Goal: Contribute content: Contribute content

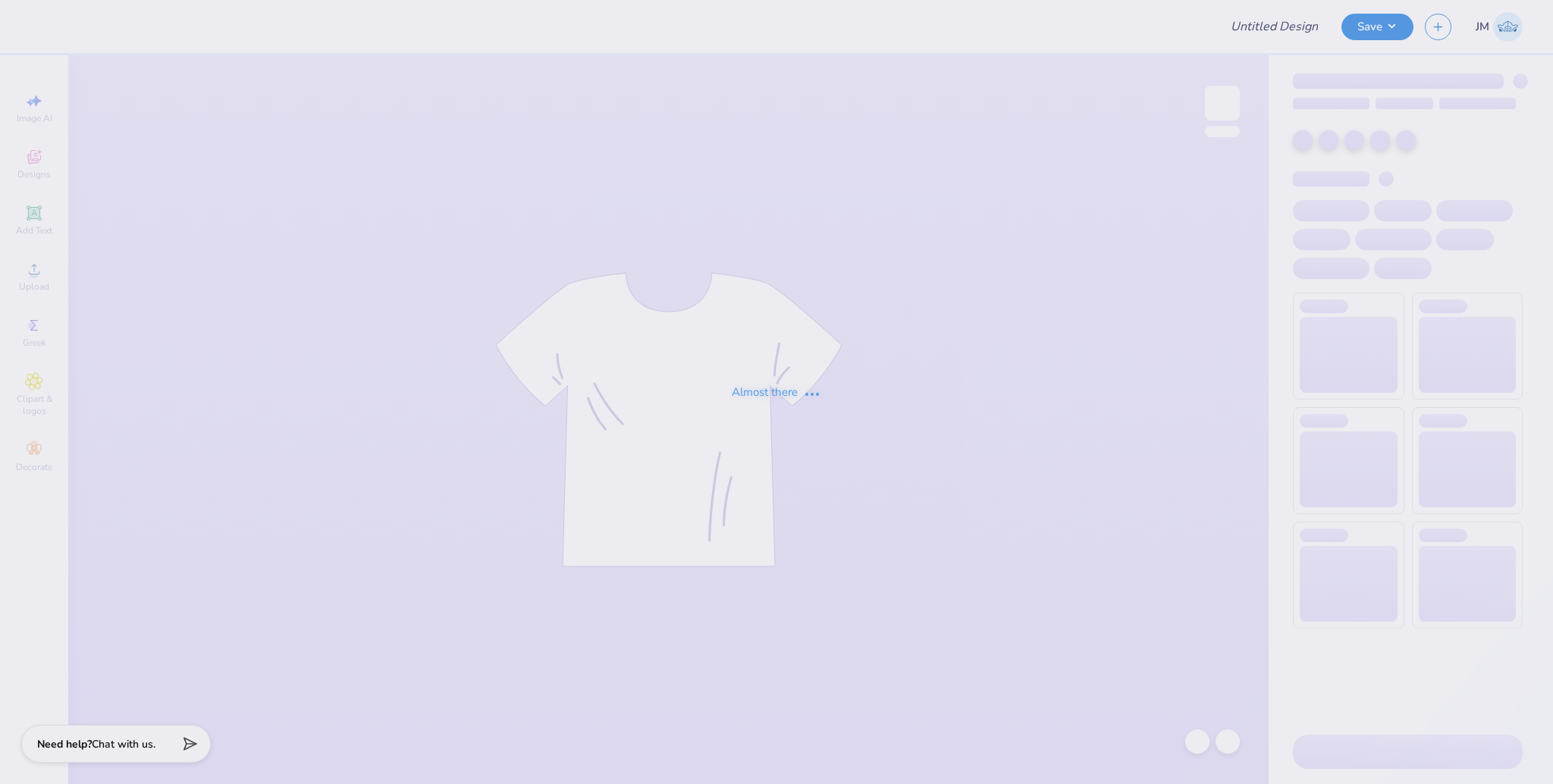
type input "Shirts"
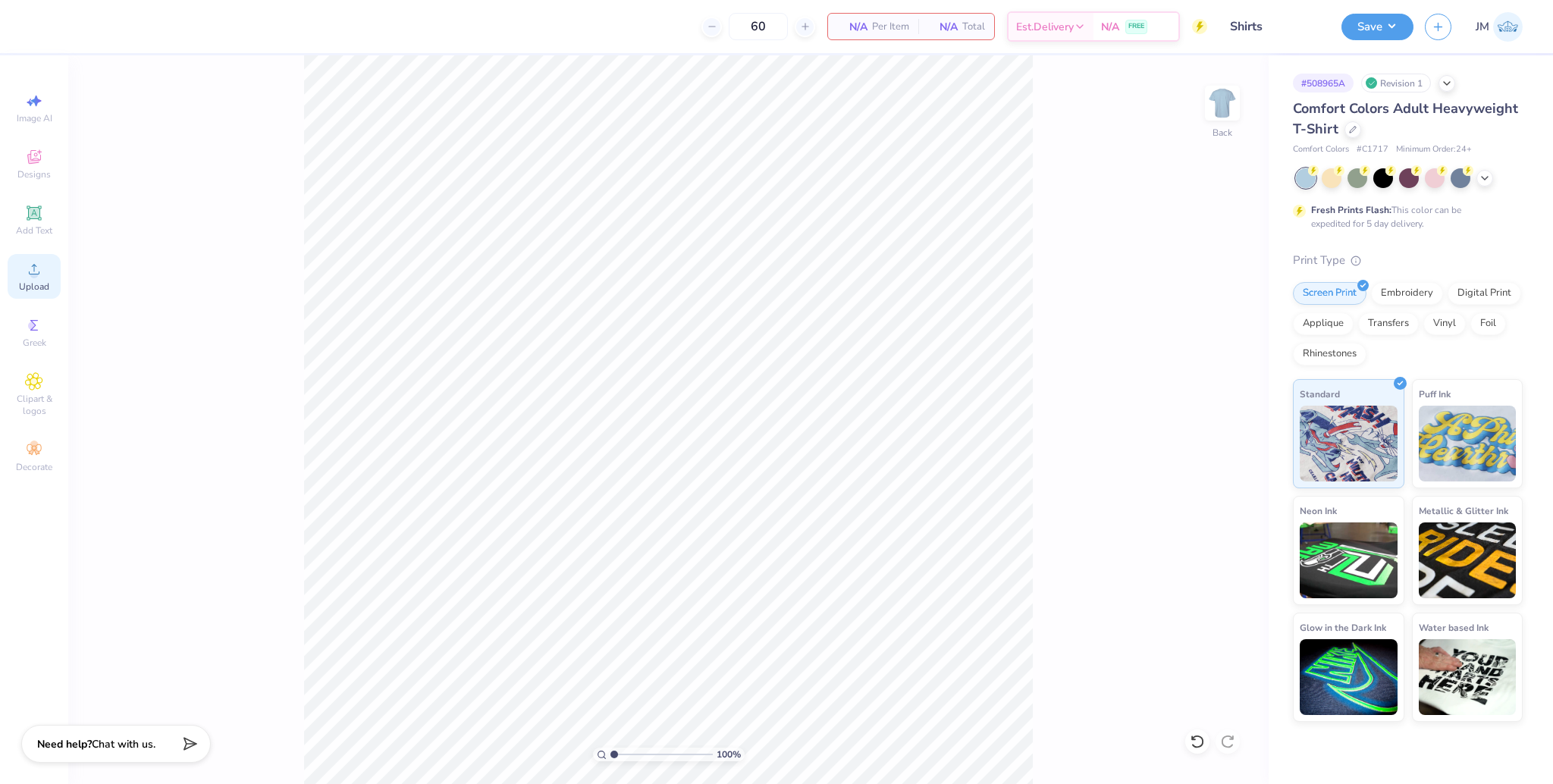
click at [24, 281] on span "Upload" at bounding box center [34, 286] width 31 height 12
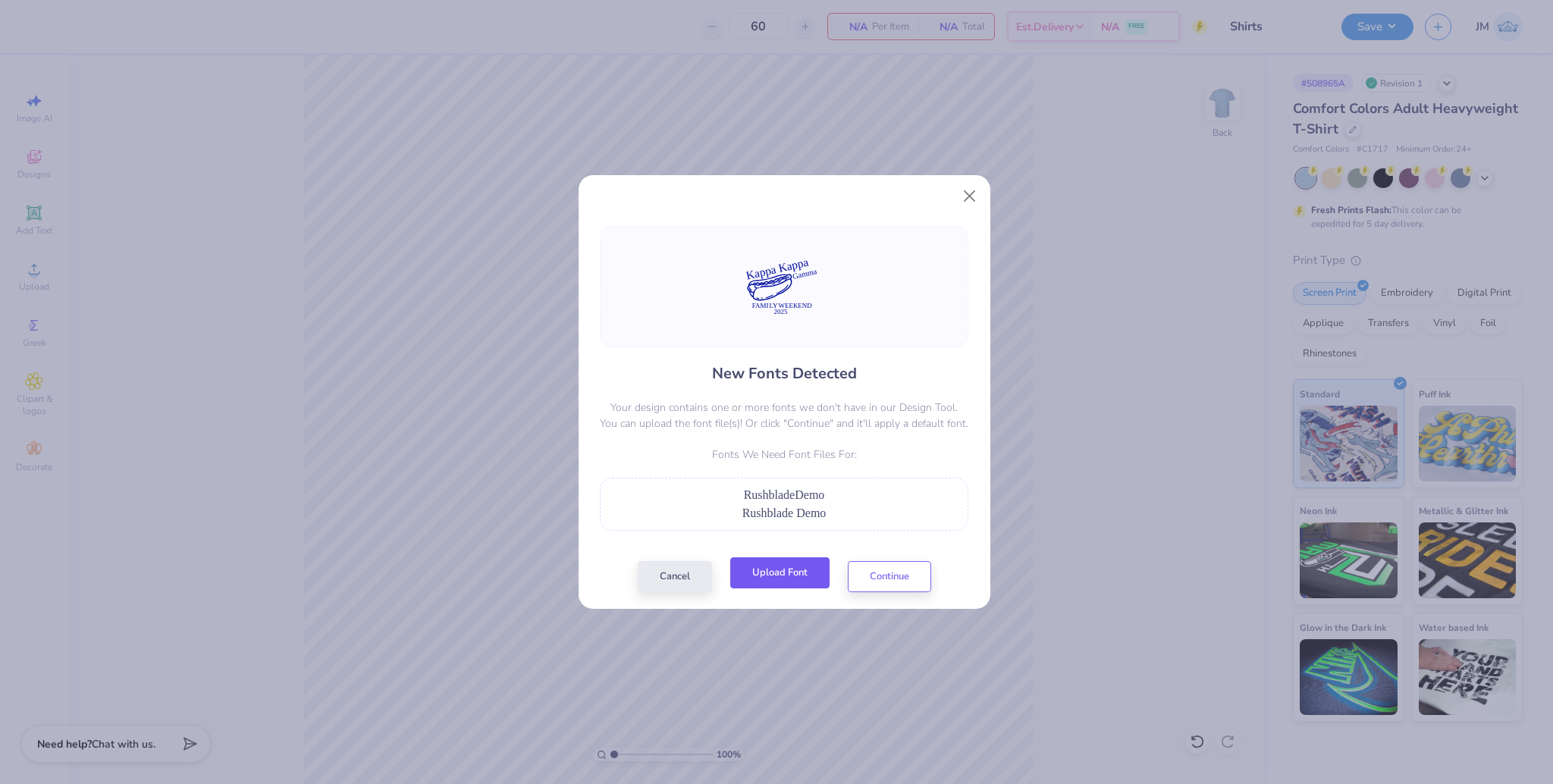
click at [797, 572] on button "Upload Font" at bounding box center [780, 572] width 99 height 32
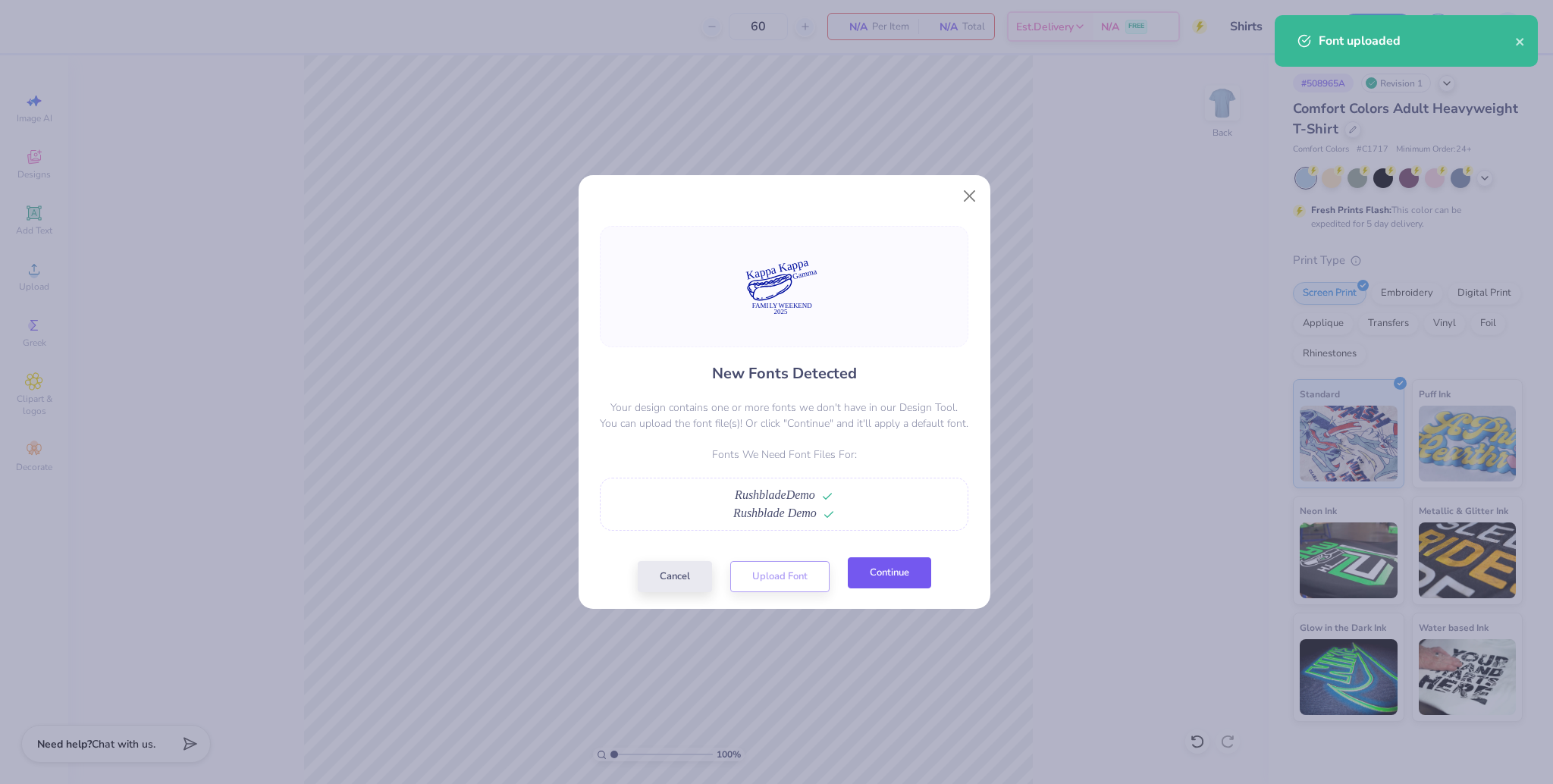
click at [898, 576] on button "Continue" at bounding box center [889, 572] width 84 height 32
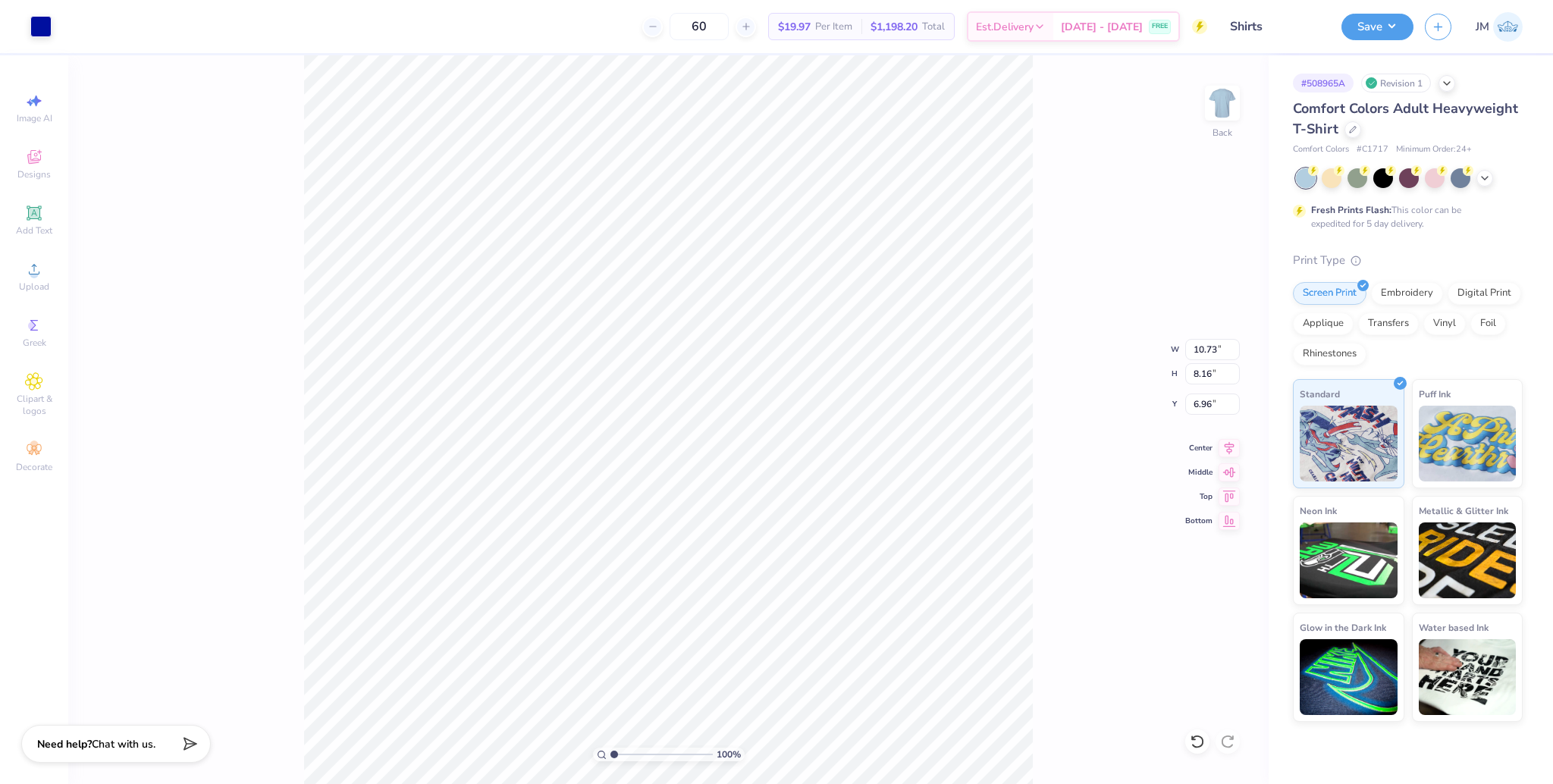
type input "10.73"
type input "8.16"
type input "6.96"
type input "10.73"
type input "6.26"
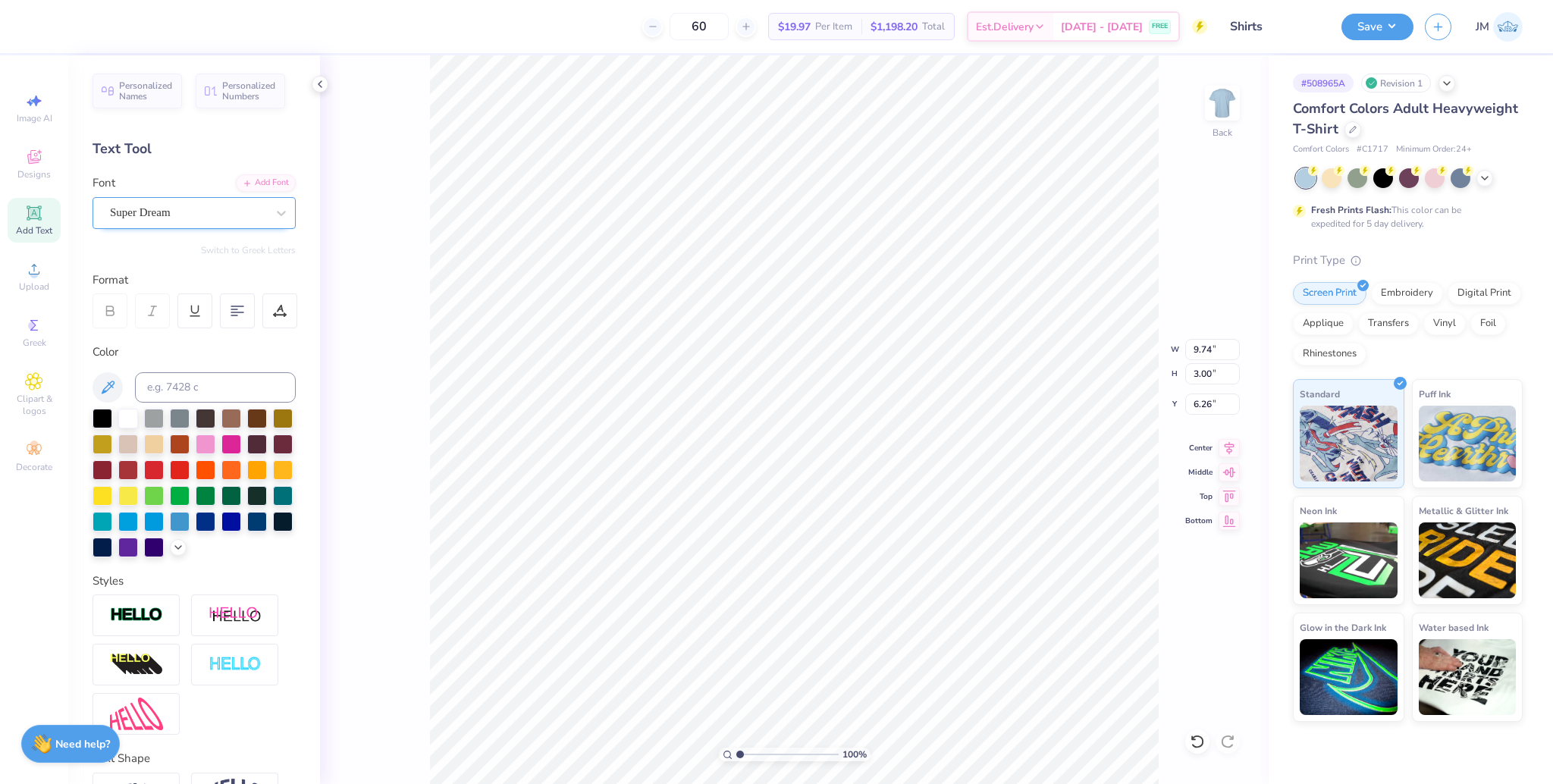
click at [200, 208] on div "Super Dream" at bounding box center [187, 212] width 159 height 23
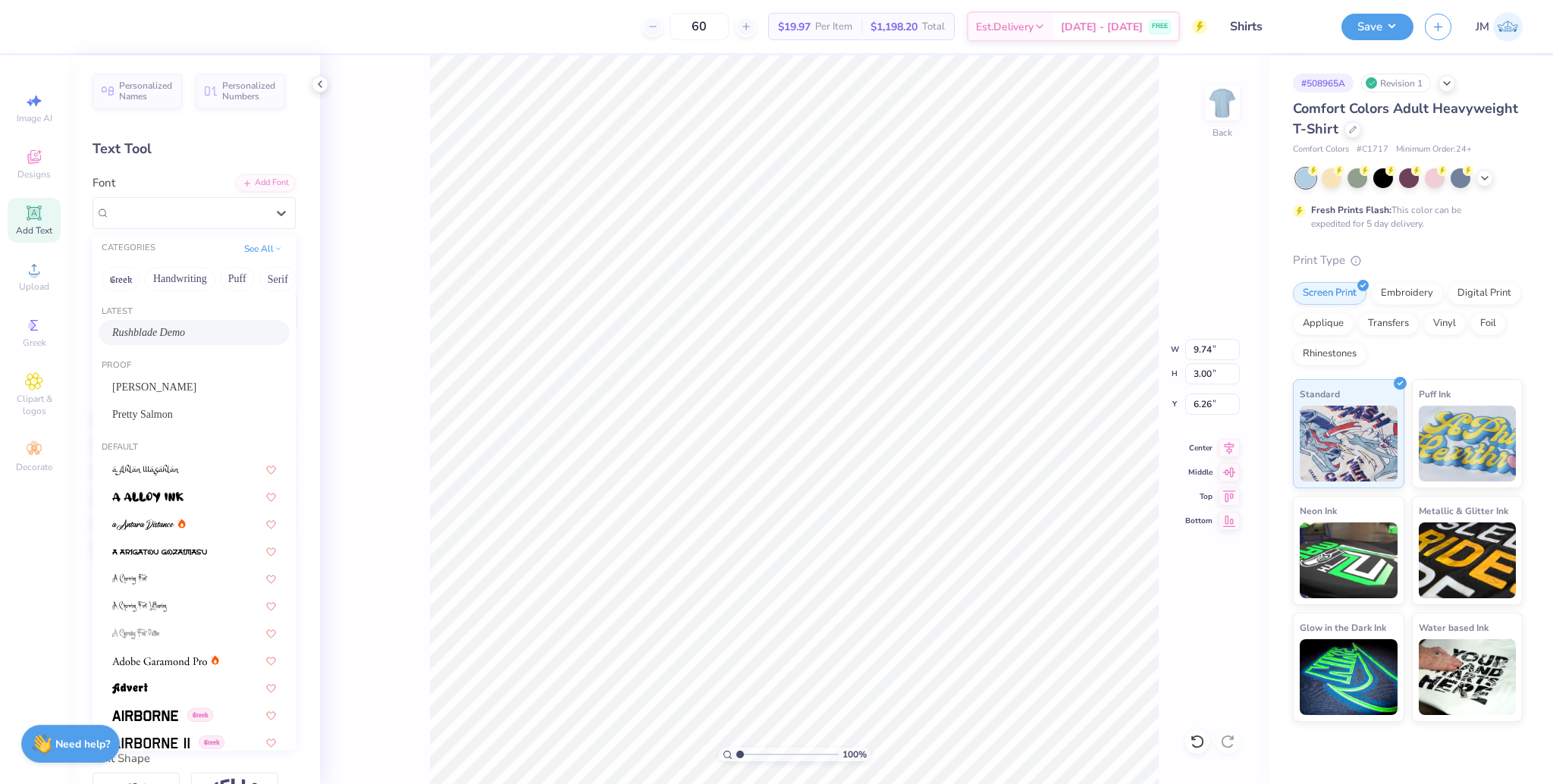
click at [174, 330] on span "Rushblade Demo" at bounding box center [149, 332] width 73 height 16
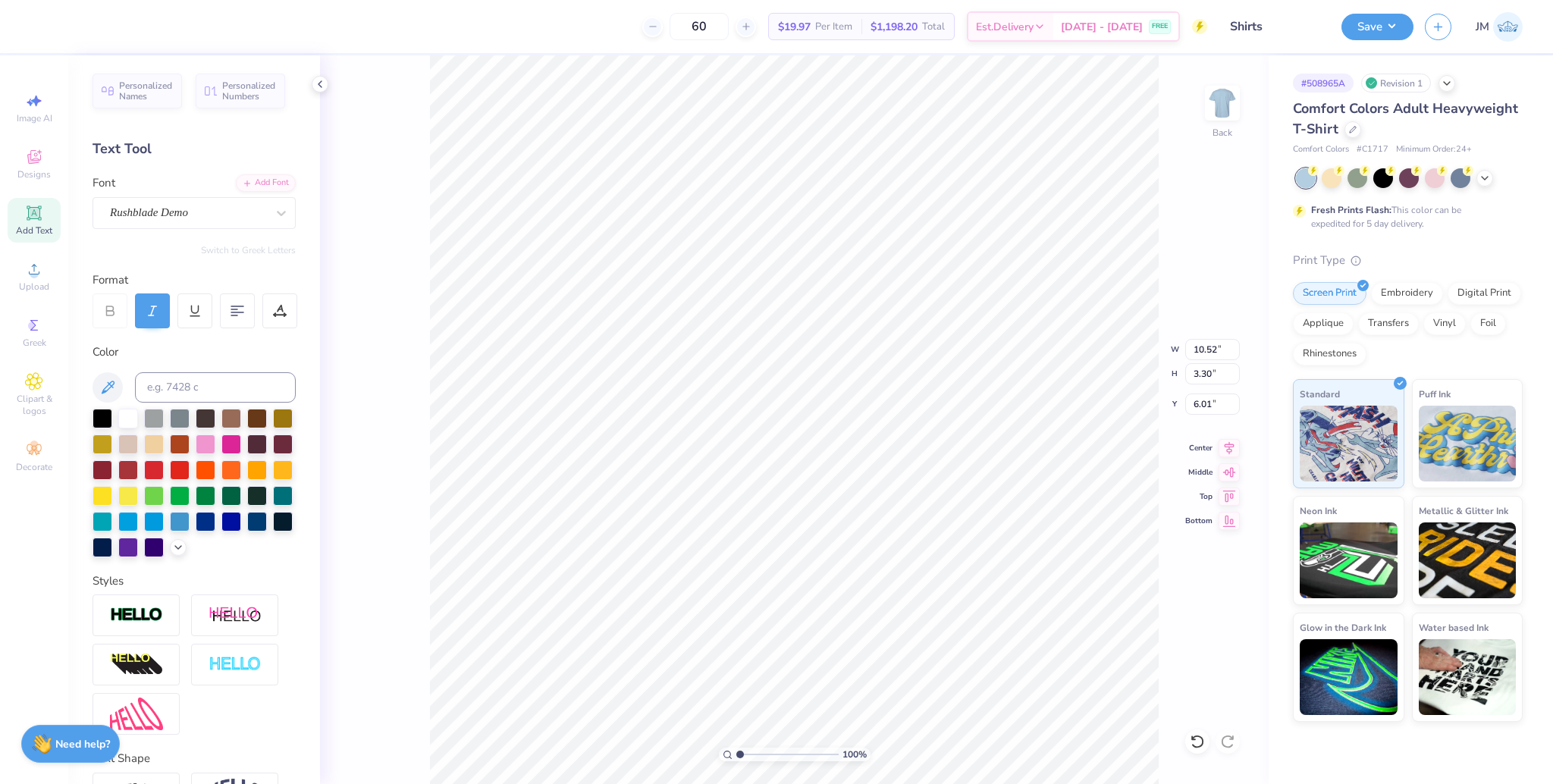
type input "10.52"
type input "3.30"
type input "6.01"
click at [180, 211] on div "Super Dream" at bounding box center [187, 212] width 159 height 23
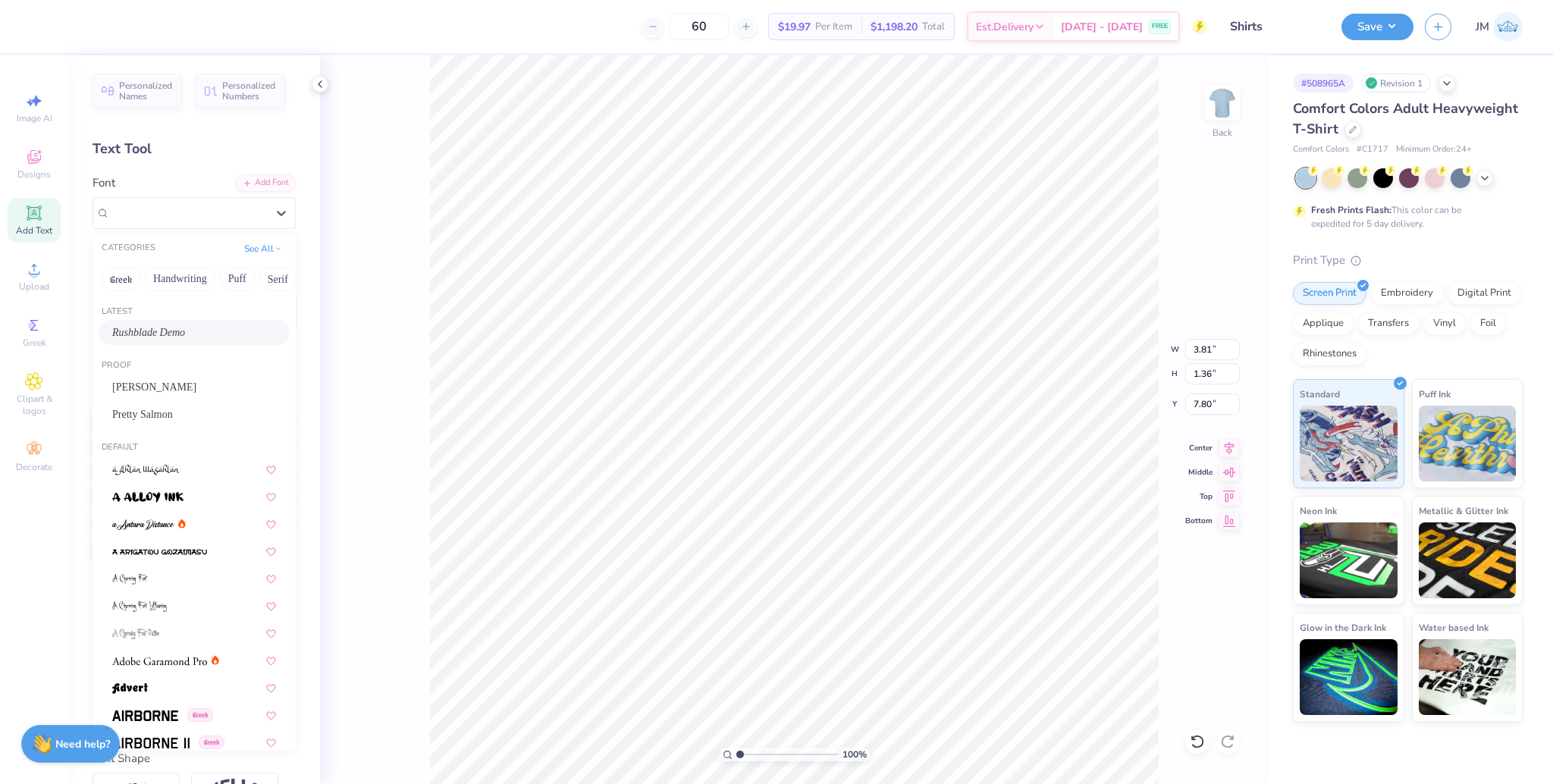
click at [180, 331] on span "Rushblade Demo" at bounding box center [149, 332] width 73 height 16
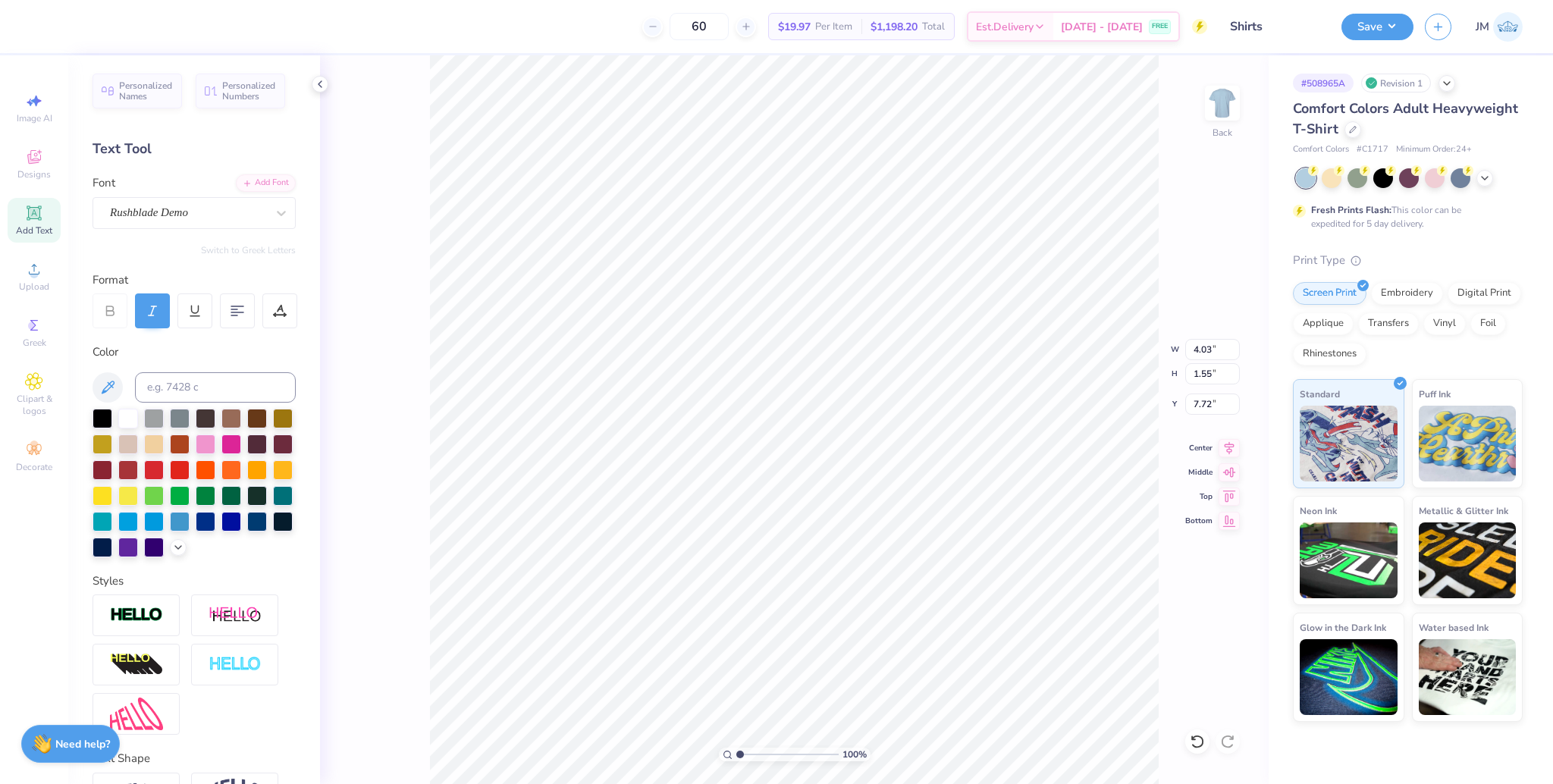
type input "4.03"
type input "1.55"
type input "7.72"
type input "6.07"
type input "4.03"
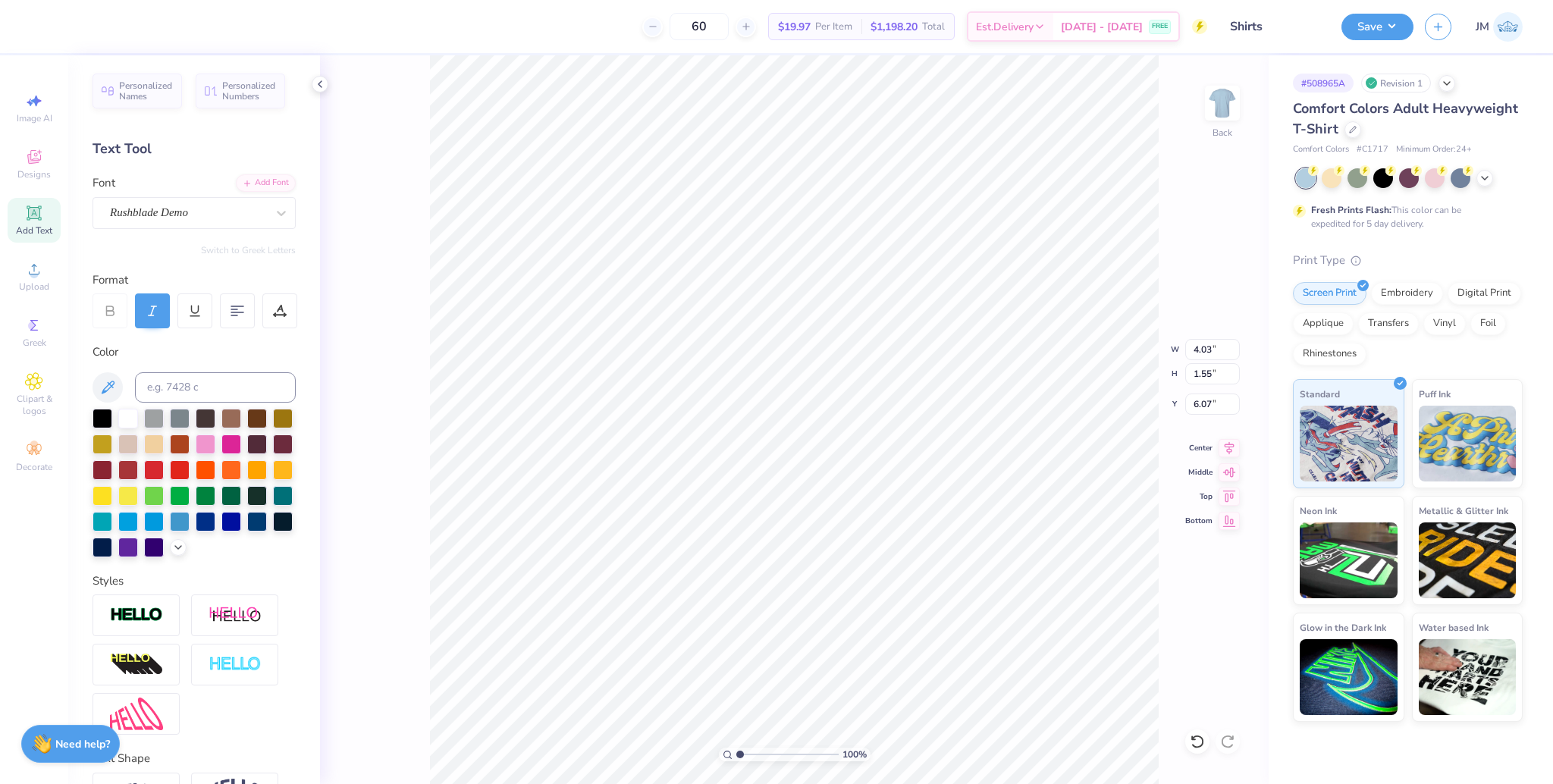
type input "1.55"
type input "7.52"
drag, startPoint x: 742, startPoint y: 752, endPoint x: 749, endPoint y: 752, distance: 7.0
type input "1.99"
click at [749, 752] on input "range" at bounding box center [788, 753] width 103 height 14
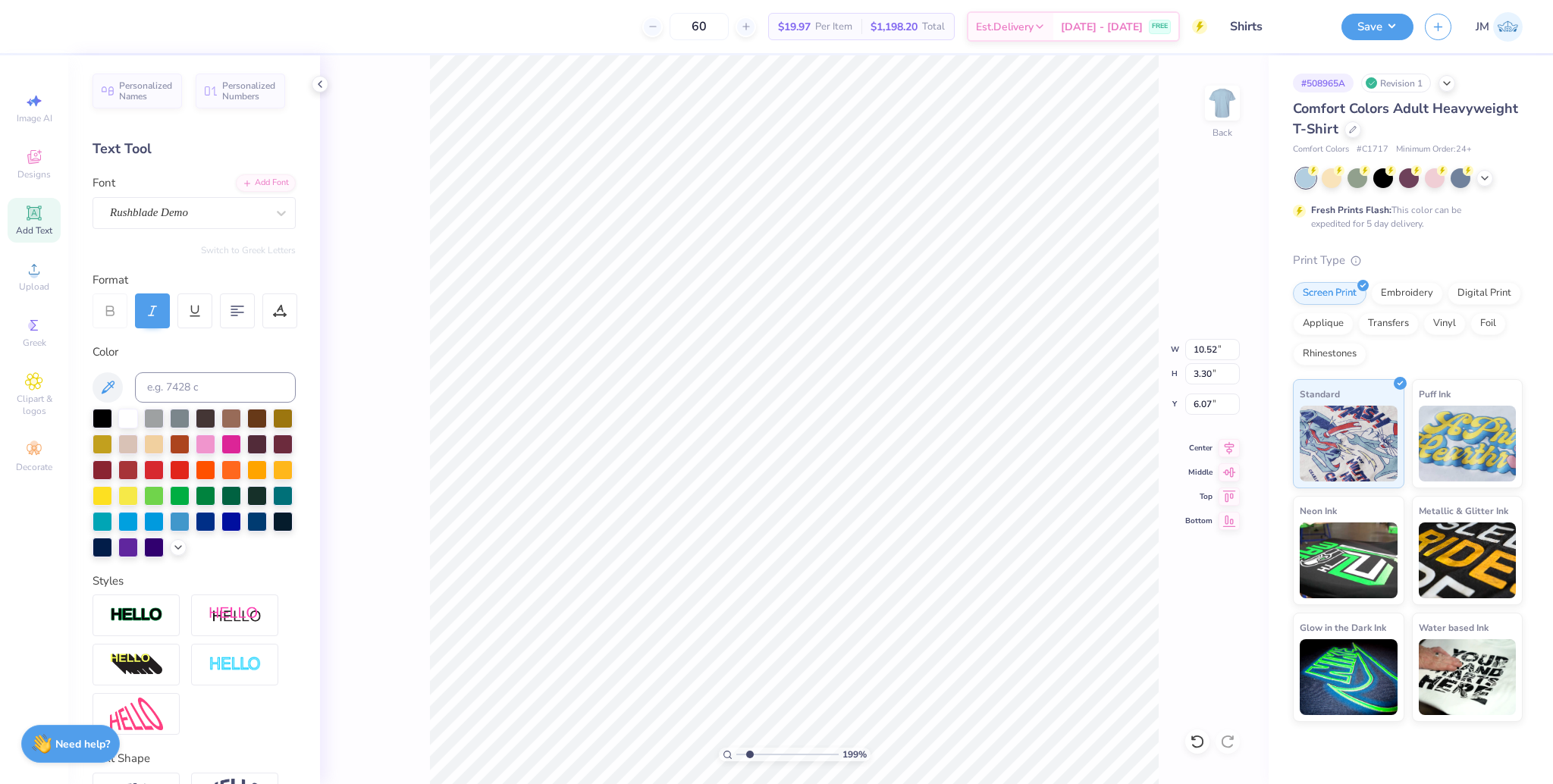
type input "6.03"
type input "4.03"
type input "1.55"
type input "7.36"
type input "10.52"
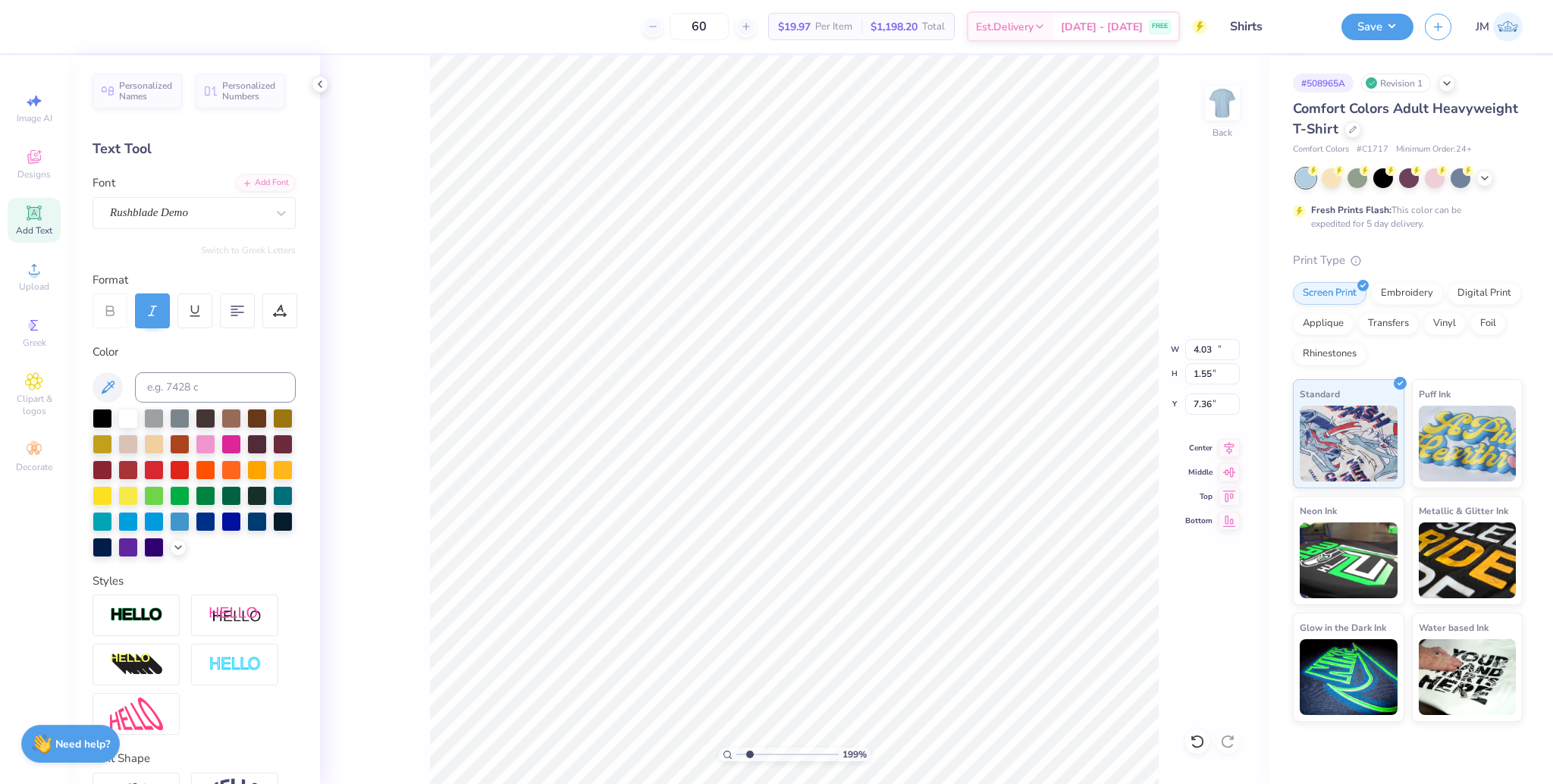
type input "3.30"
type input "5.93"
type input "10.82"
drag, startPoint x: 209, startPoint y: 198, endPoint x: 204, endPoint y: 212, distance: 14.9
click at [208, 200] on div "Font Super Dream" at bounding box center [194, 202] width 203 height 55
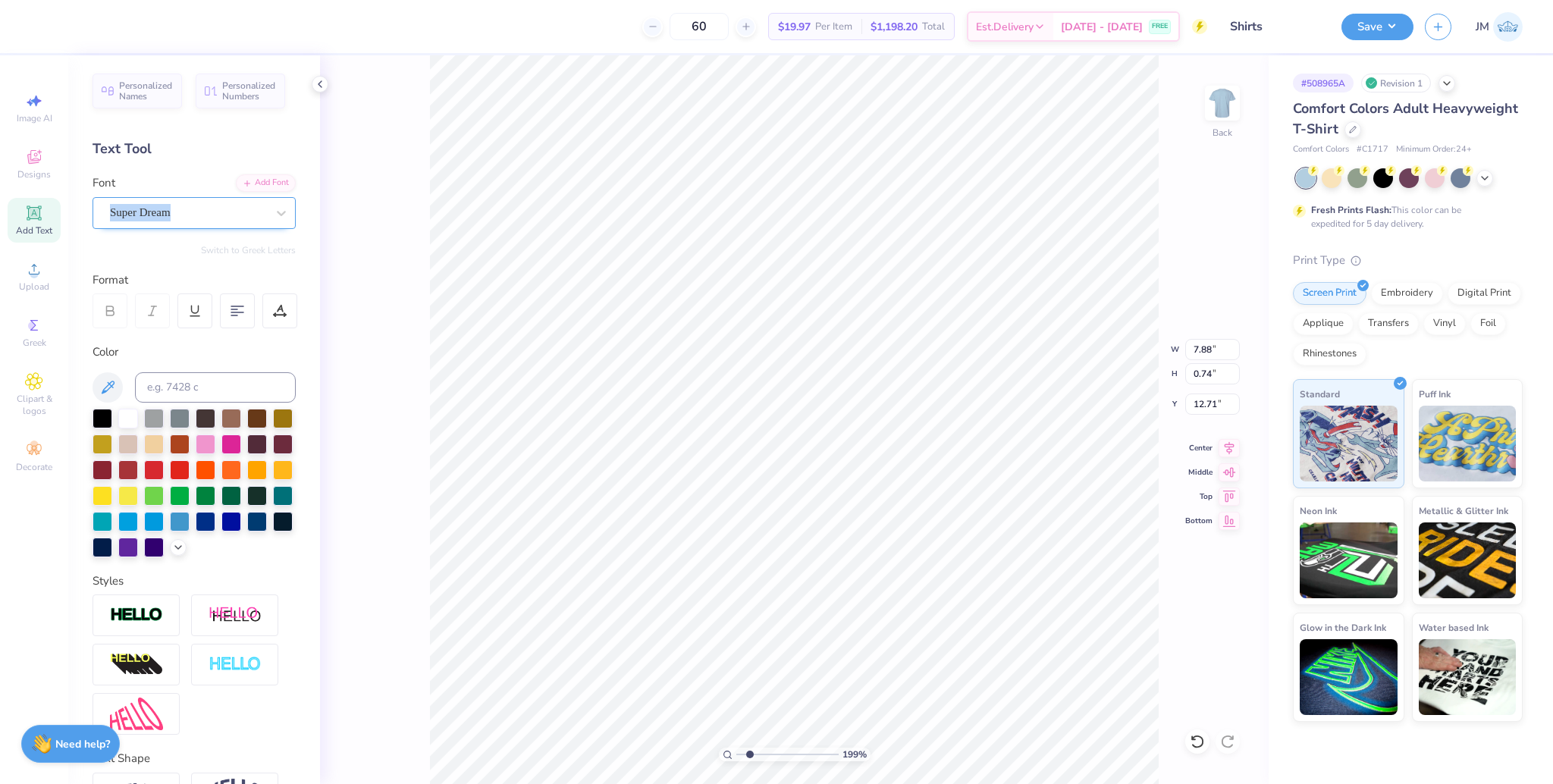
click at [203, 213] on div "Super Dream" at bounding box center [187, 212] width 159 height 23
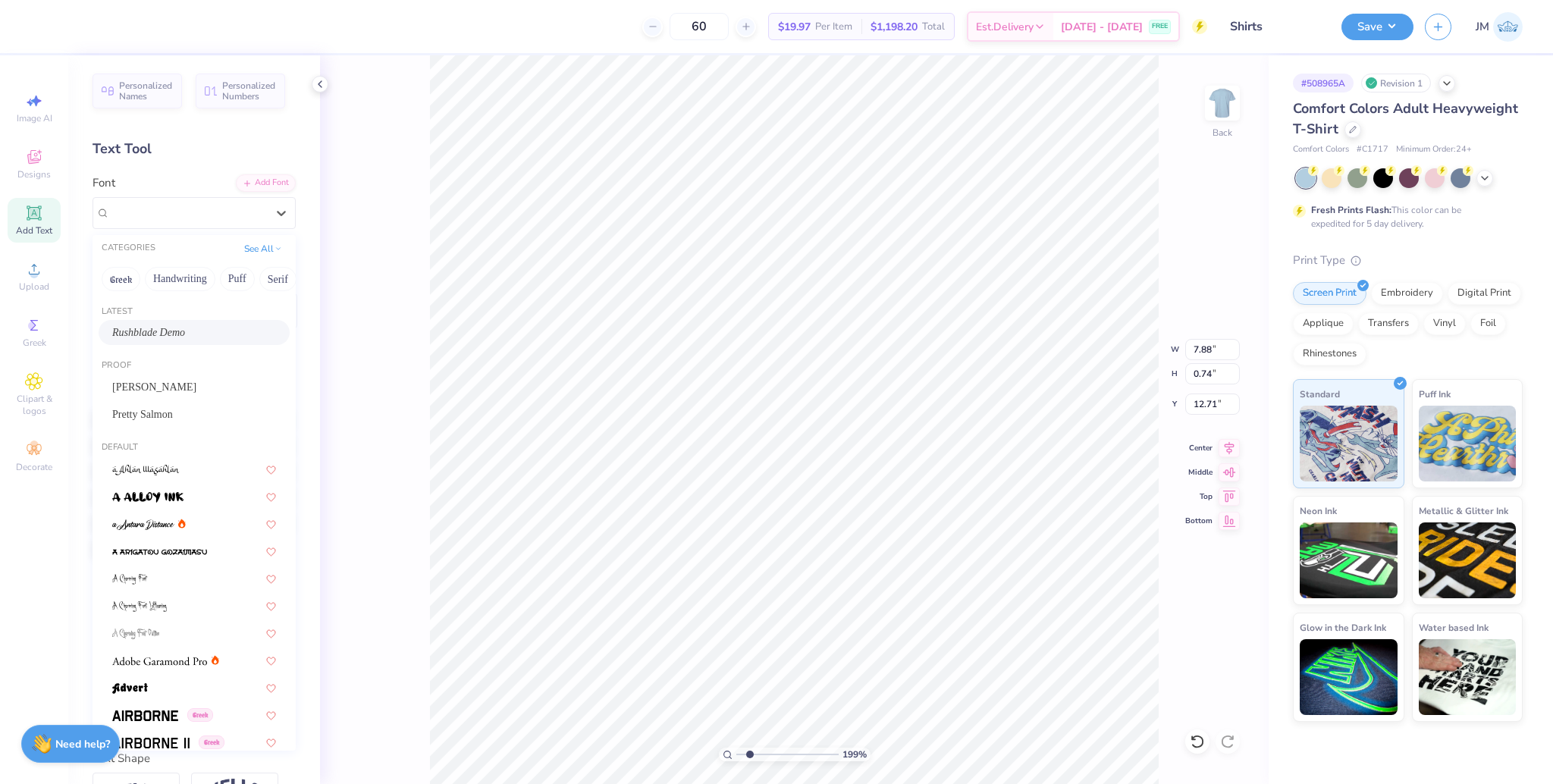
click at [162, 334] on span "Rushblade Demo" at bounding box center [149, 332] width 73 height 16
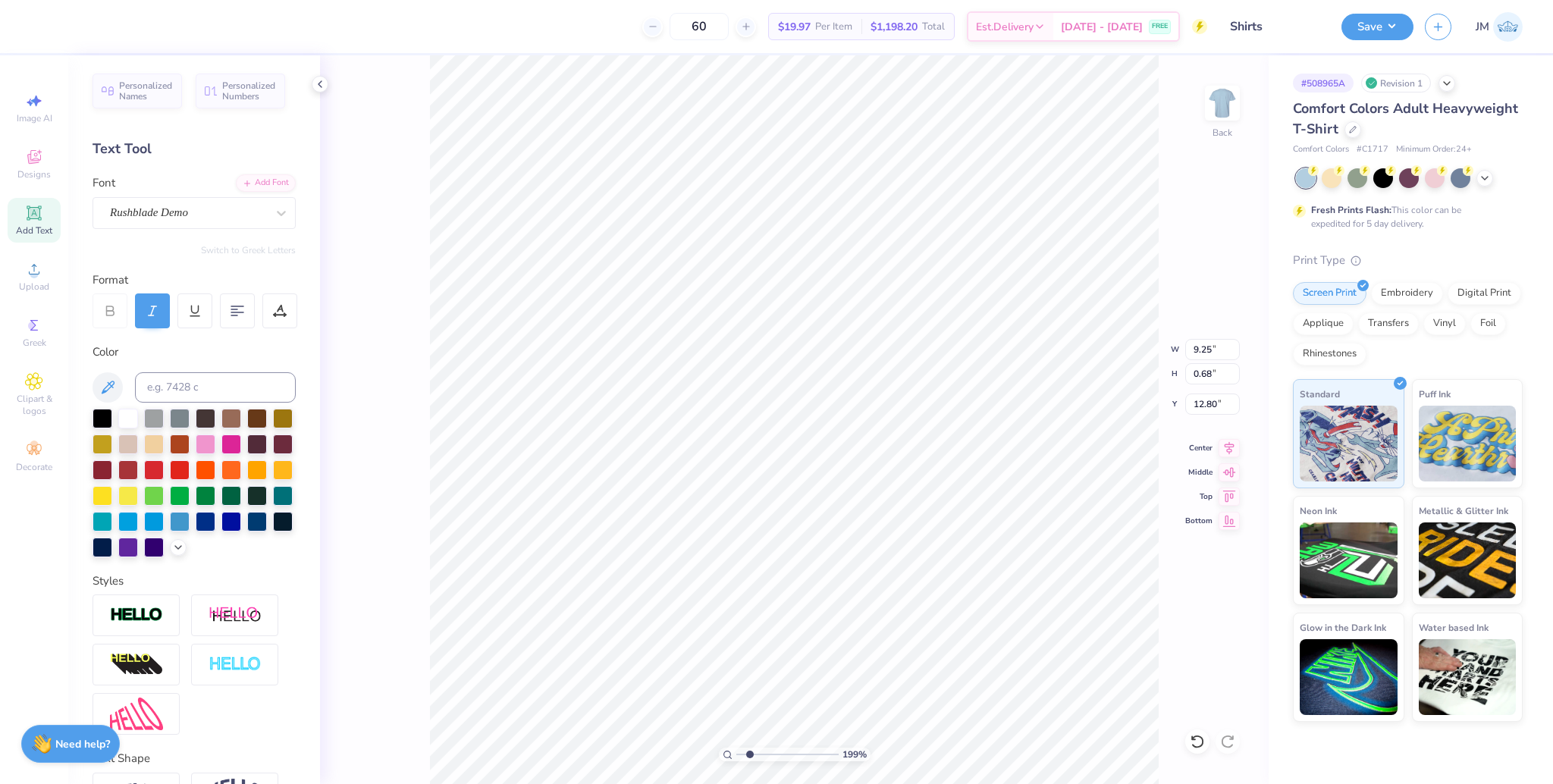
type input "9.25"
type input "0.68"
type input "12.80"
type input "2.40"
type input "0.74"
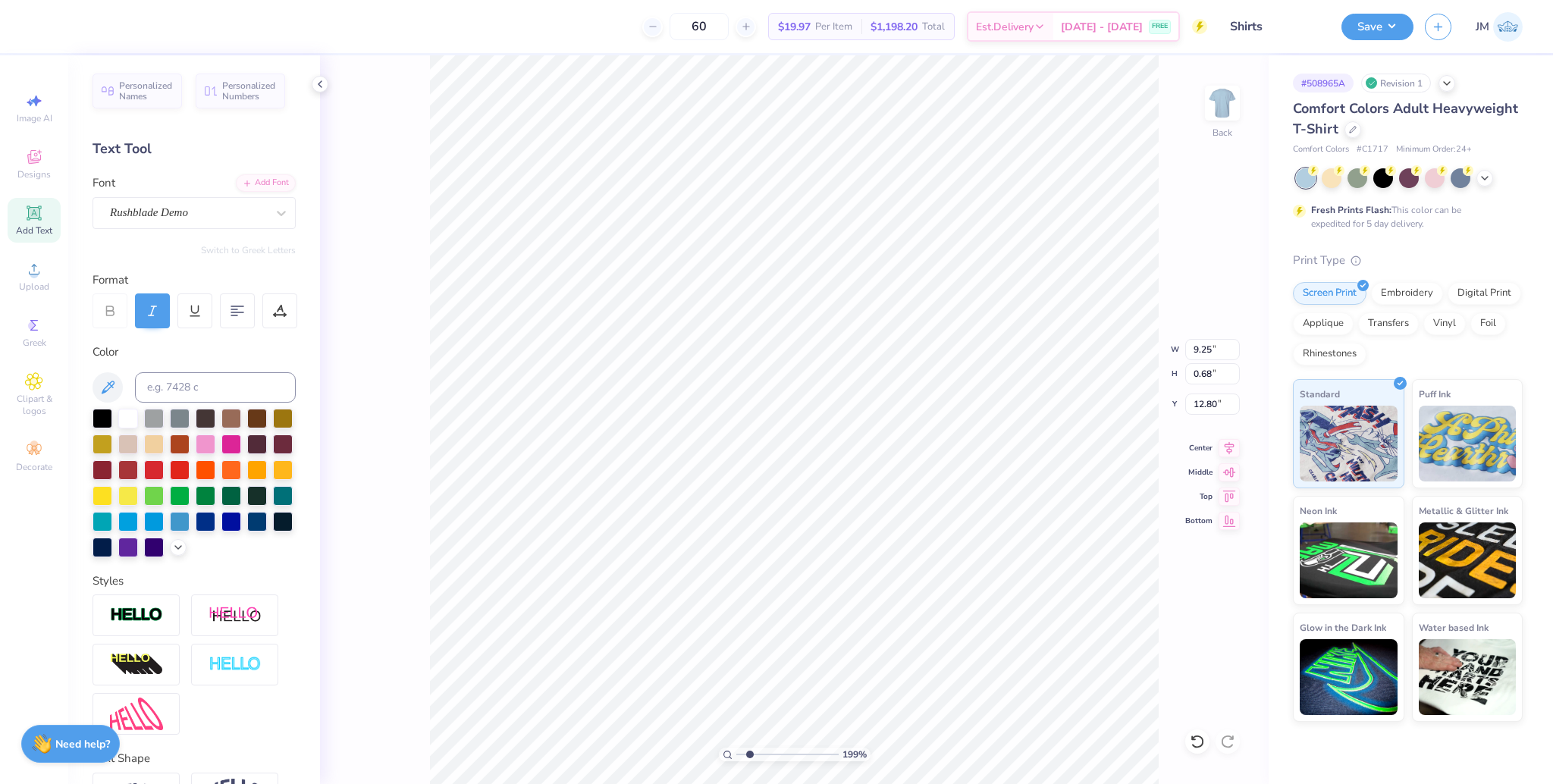
type input "13.68"
click at [182, 221] on div "Super Dream" at bounding box center [187, 212] width 159 height 23
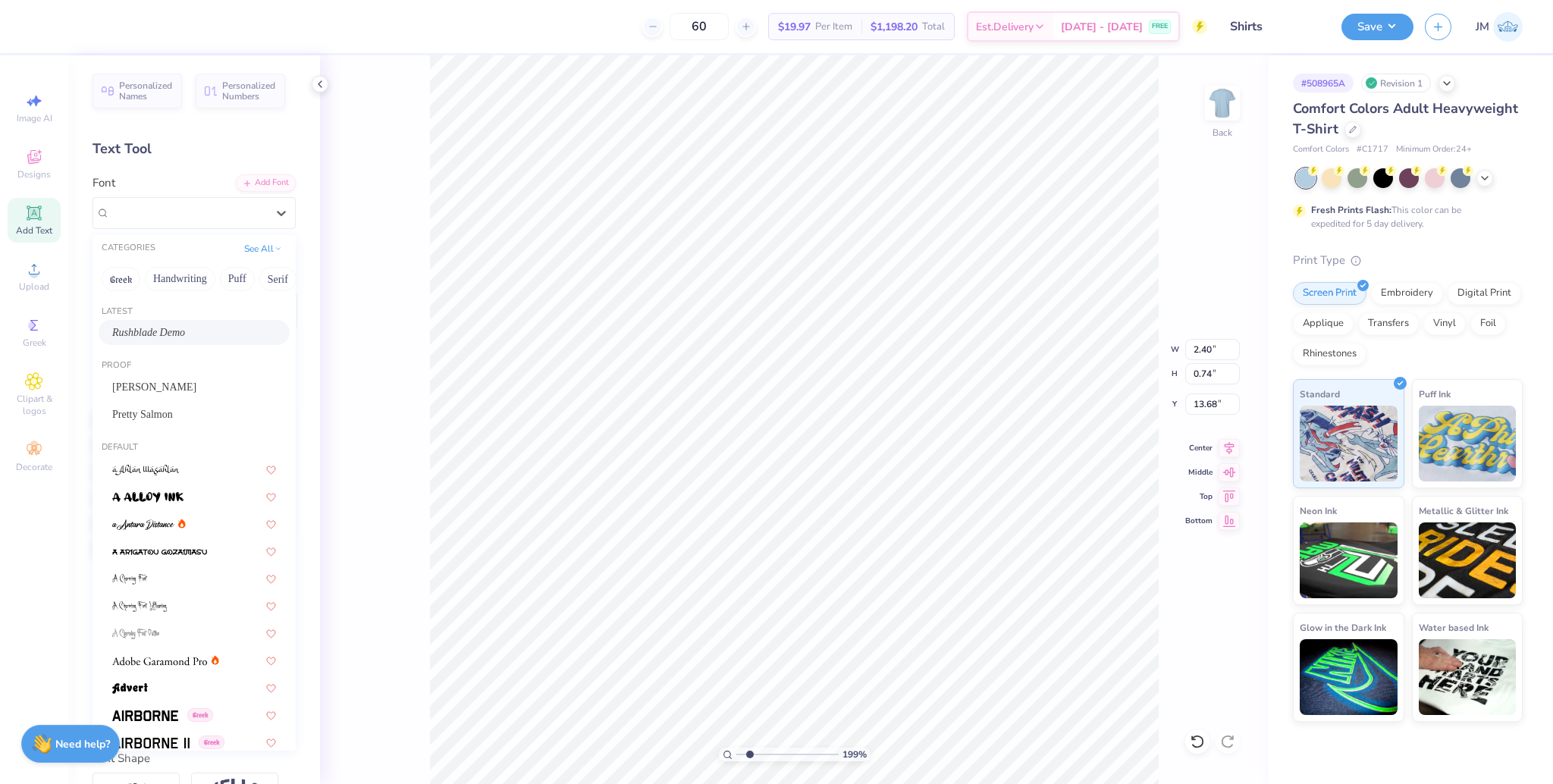
click at [174, 329] on span "Rushblade Demo" at bounding box center [149, 332] width 73 height 16
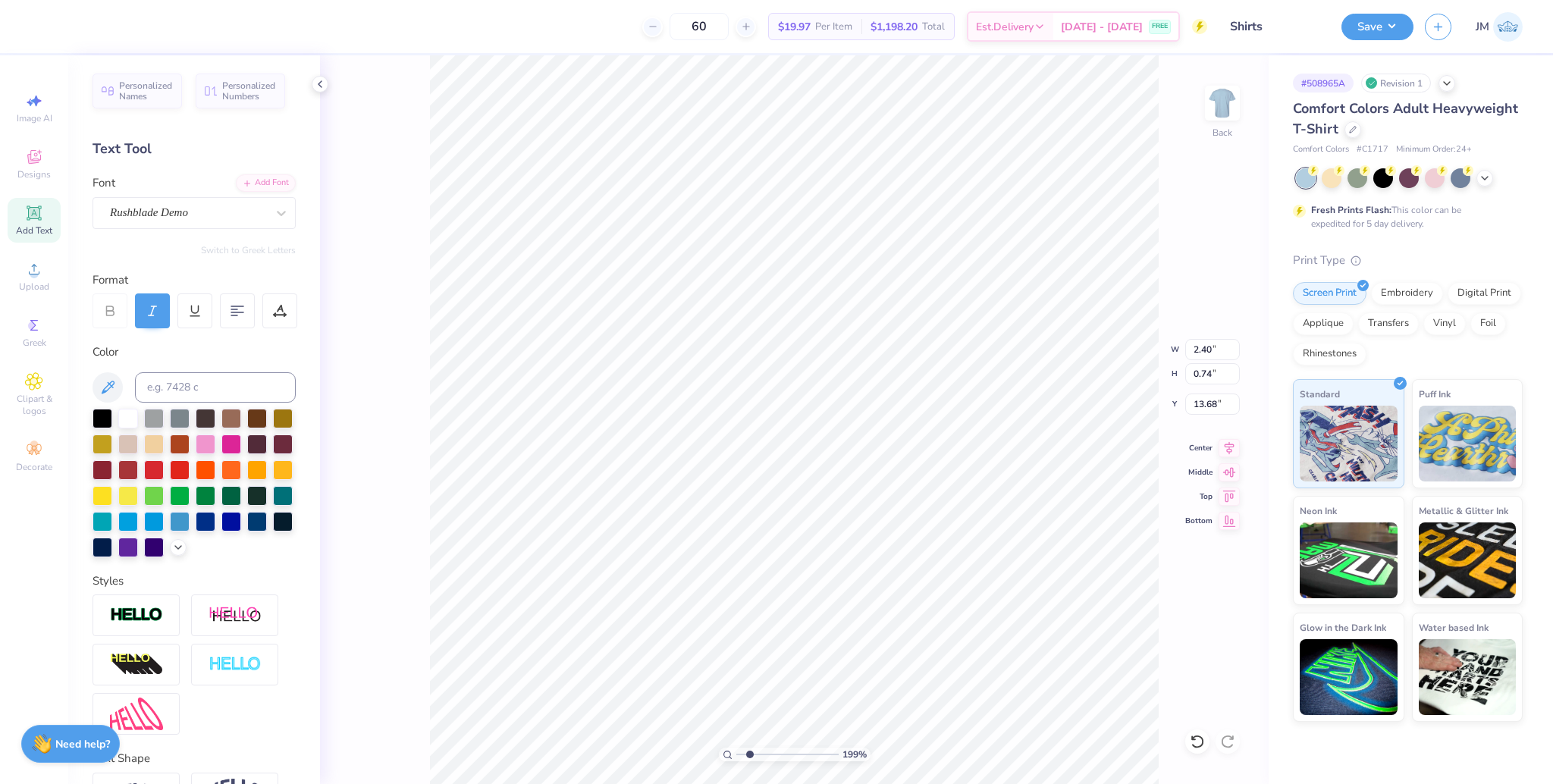
type input "2.75"
type input "0.68"
type input "13.77"
click at [877, 555] on li "Group" at bounding box center [898, 558] width 119 height 30
type input "1"
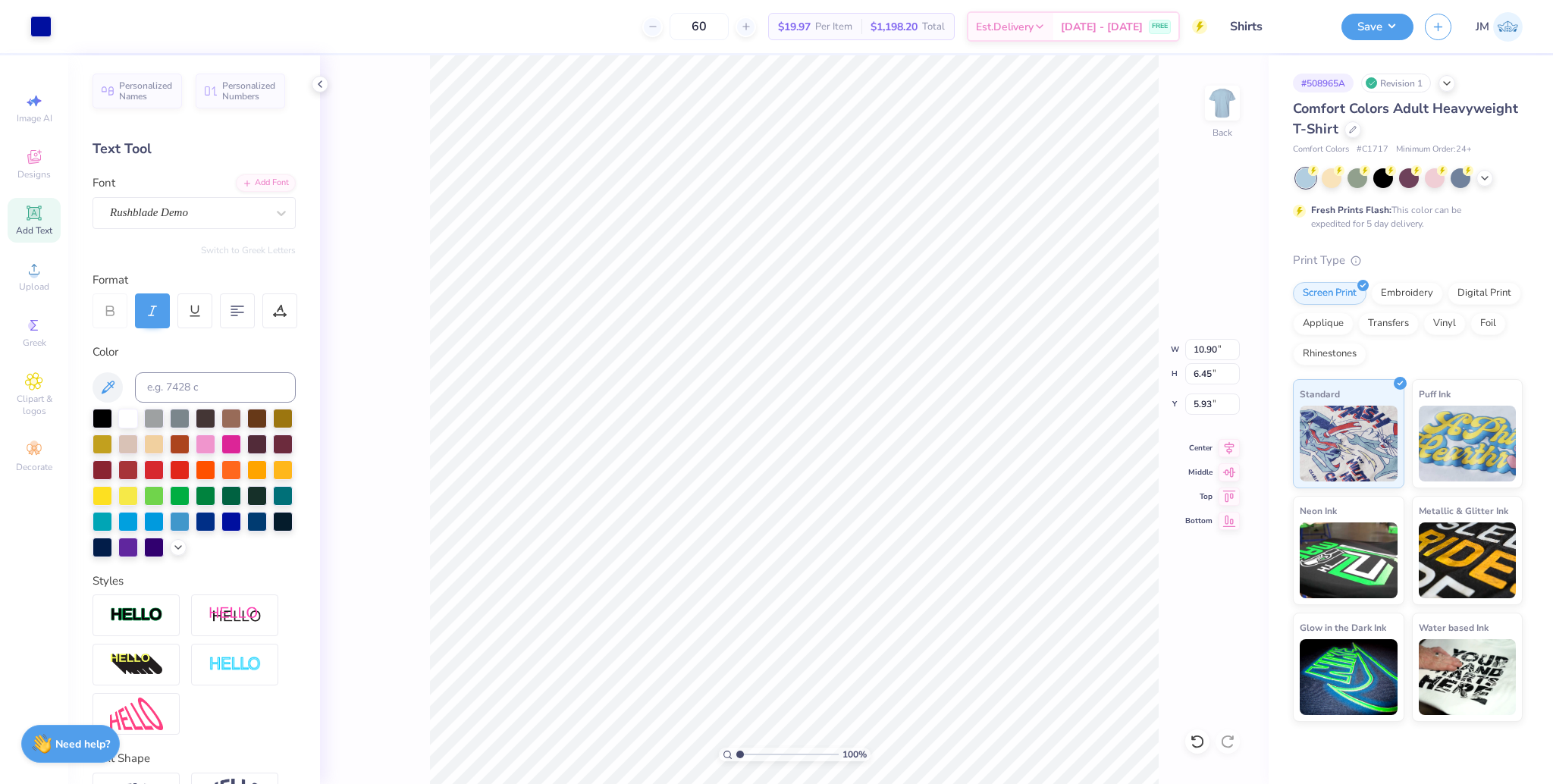
drag, startPoint x: 736, startPoint y: 757, endPoint x: 680, endPoint y: 737, distance: 59.5
click at [736, 747] on input "range" at bounding box center [788, 753] width 103 height 14
click at [1196, 737] on icon at bounding box center [1196, 741] width 15 height 15
type input "5.93"
click at [1231, 448] on icon at bounding box center [1229, 446] width 10 height 13
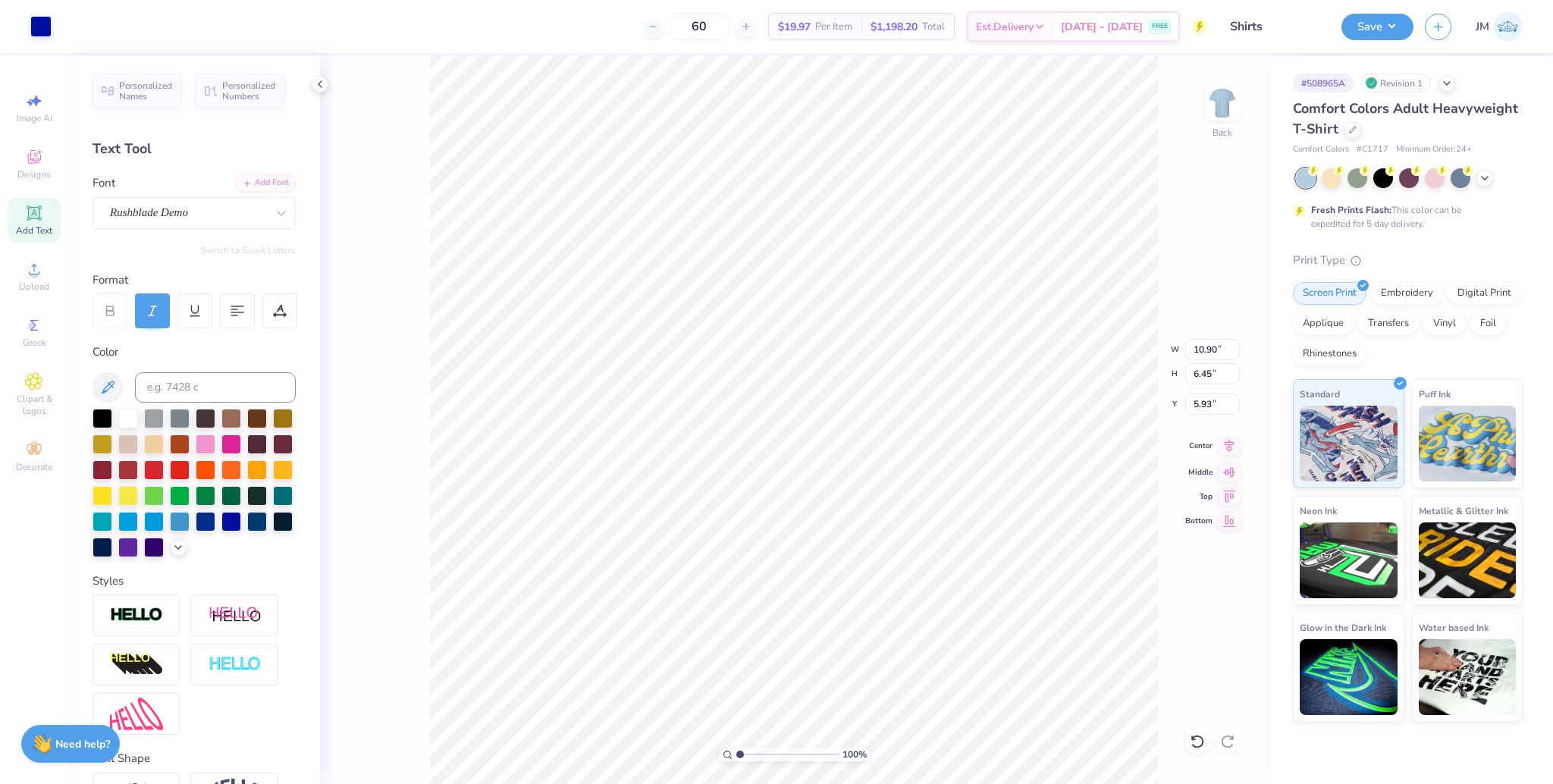
type input "9.25"
type input "0.68"
type input "12.80"
click at [1229, 446] on icon at bounding box center [1229, 446] width 10 height 13
type input "2.75"
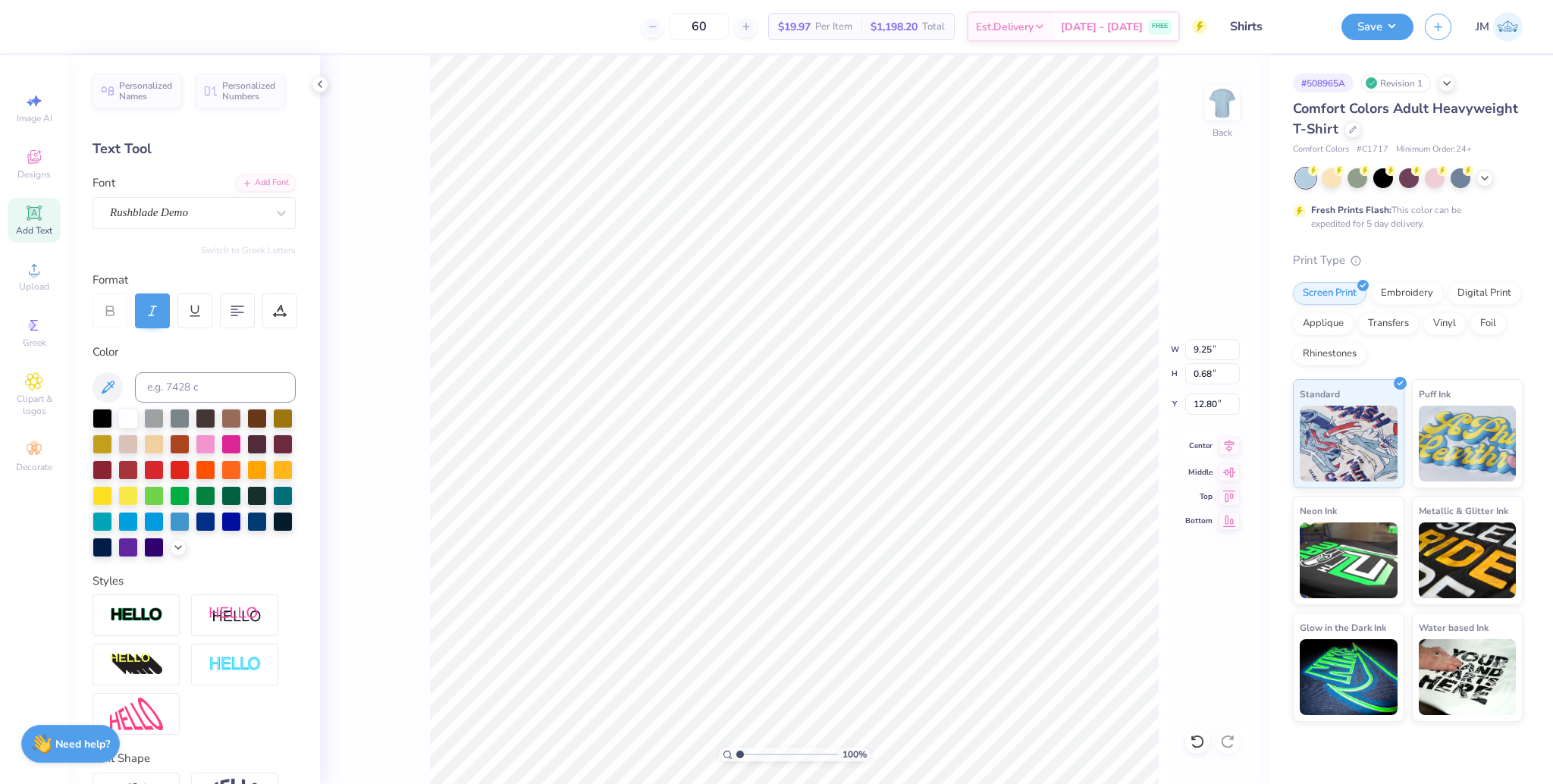
type input "13.77"
click at [1233, 441] on icon at bounding box center [1229, 446] width 22 height 18
click at [826, 579] on li "Group" at bounding box center [841, 584] width 119 height 30
click at [1205, 350] on input "10.90" at bounding box center [1212, 349] width 55 height 22
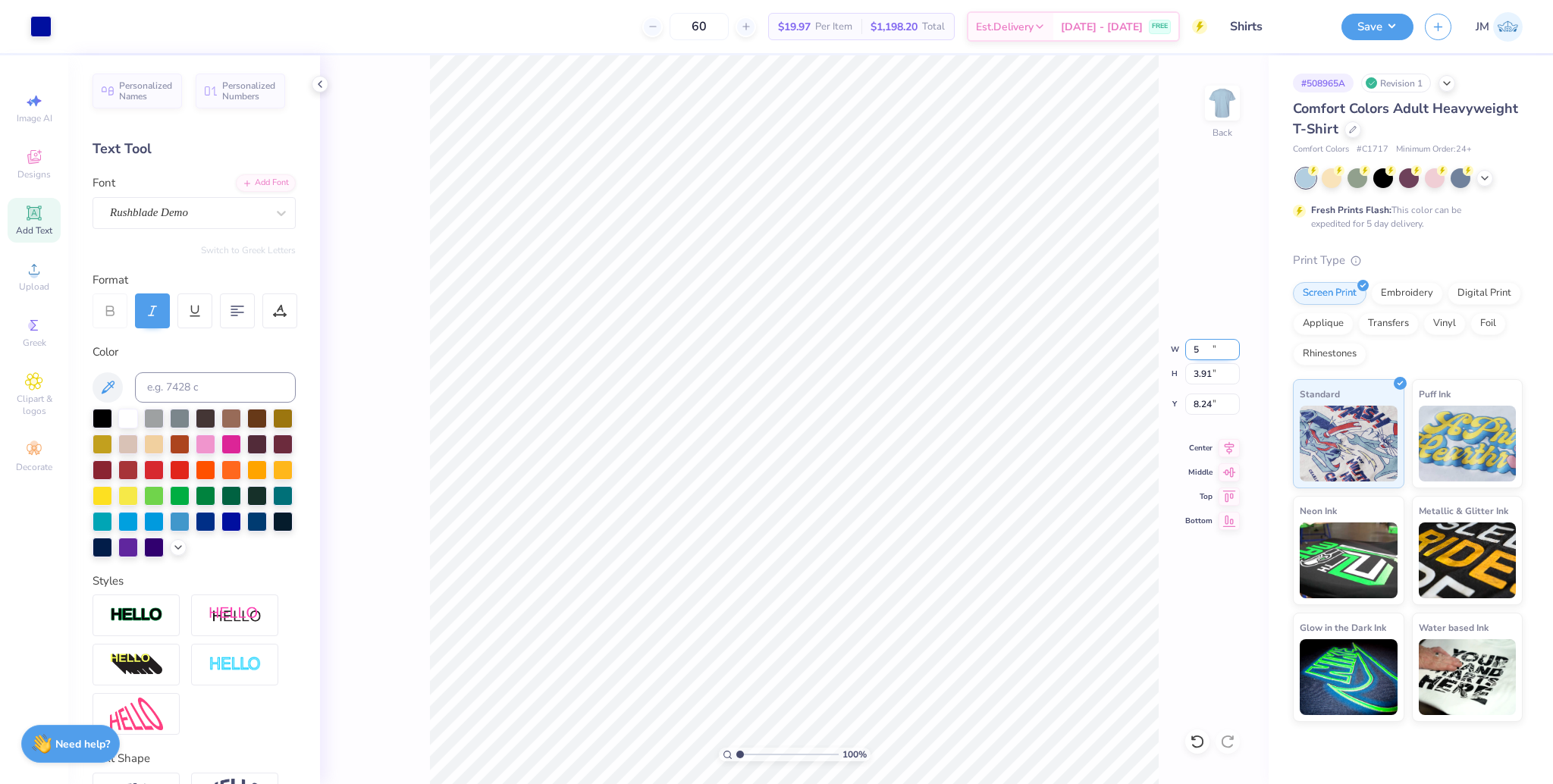
type input "5.00"
type input "3.91"
click at [1193, 410] on input "8.24" at bounding box center [1212, 404] width 55 height 22
type input "3.00"
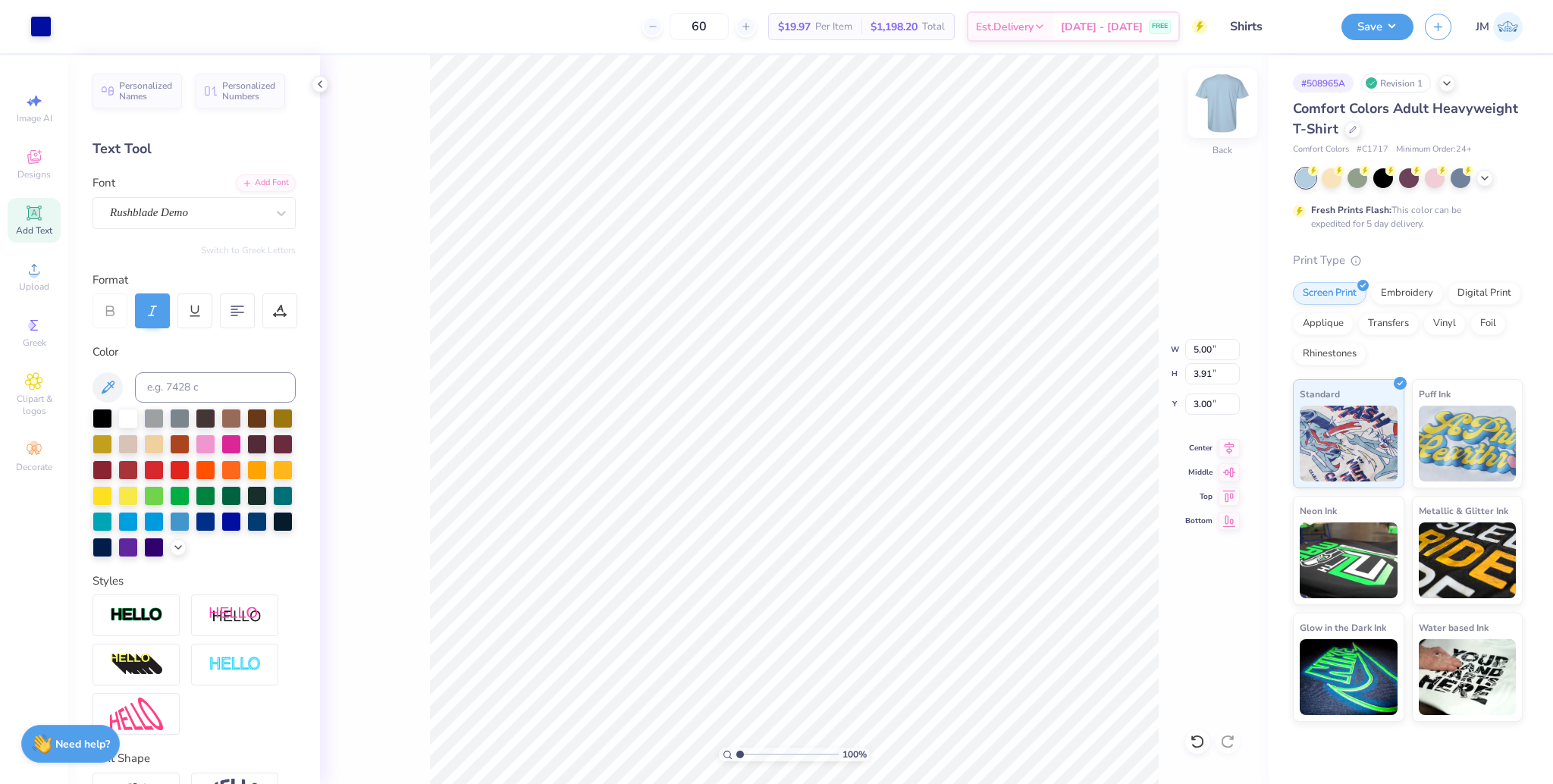
click at [1231, 106] on img at bounding box center [1222, 103] width 60 height 60
click at [29, 293] on div "Upload" at bounding box center [33, 276] width 53 height 45
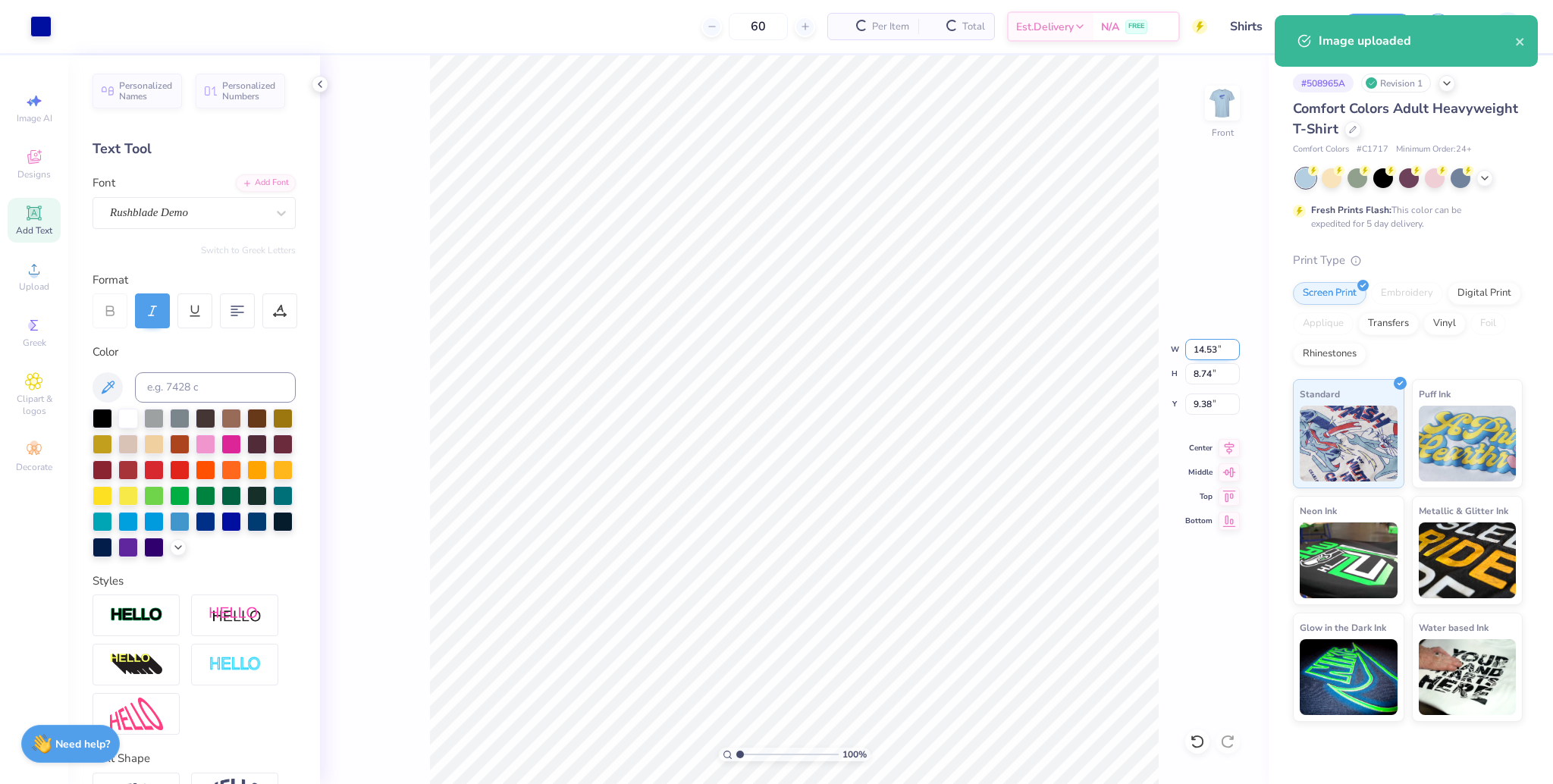
click at [1199, 348] on input "14.53" at bounding box center [1212, 349] width 55 height 22
type input "12.00"
type input "7.22"
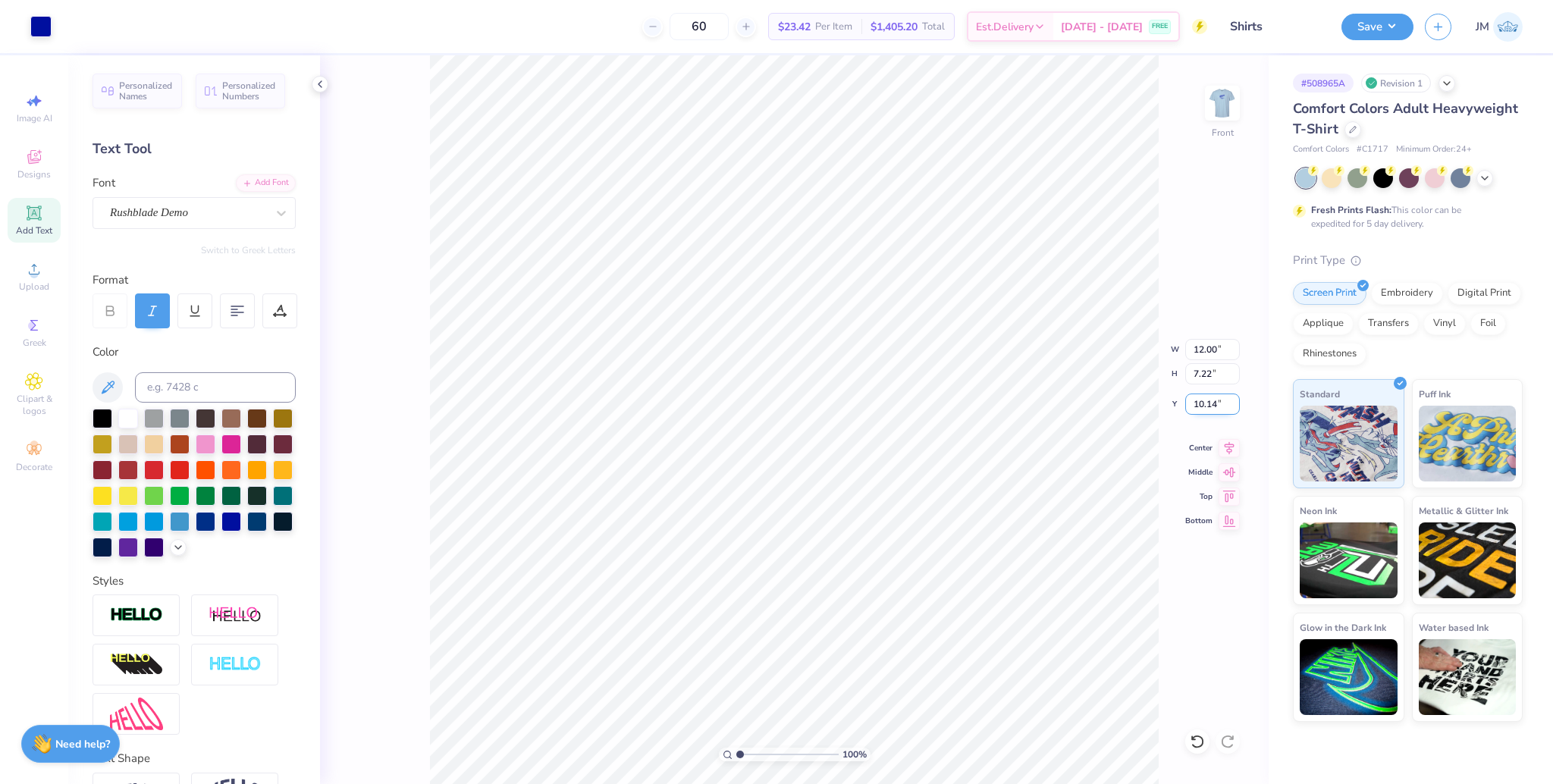
click at [1207, 410] on input "10.14" at bounding box center [1212, 404] width 55 height 22
type input "3.00"
click at [1232, 451] on icon at bounding box center [1229, 446] width 22 height 18
click at [1231, 450] on icon at bounding box center [1229, 446] width 22 height 18
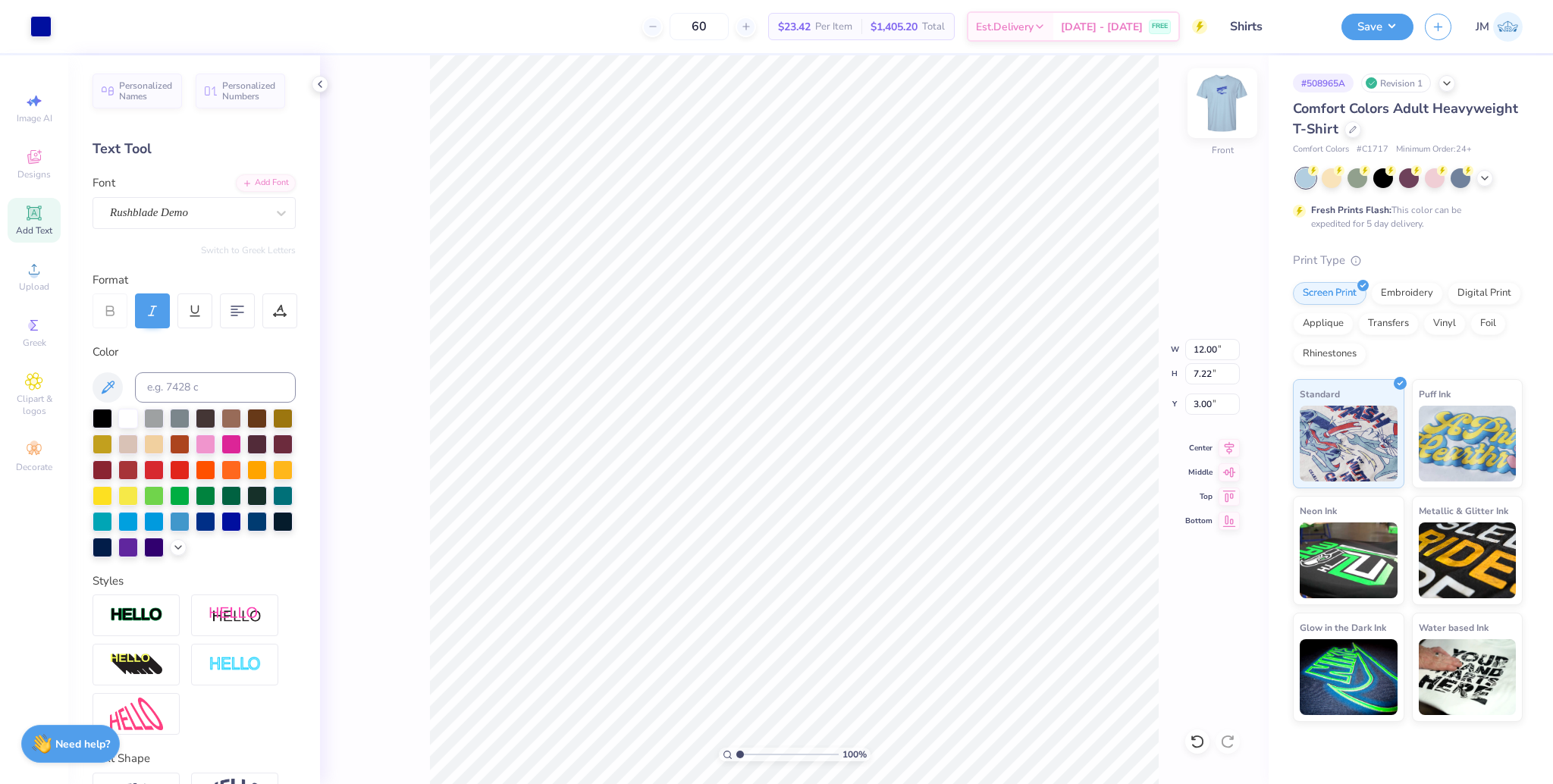
click at [1214, 122] on div at bounding box center [1222, 103] width 69 height 69
click at [1384, 26] on button "Save" at bounding box center [1377, 24] width 72 height 26
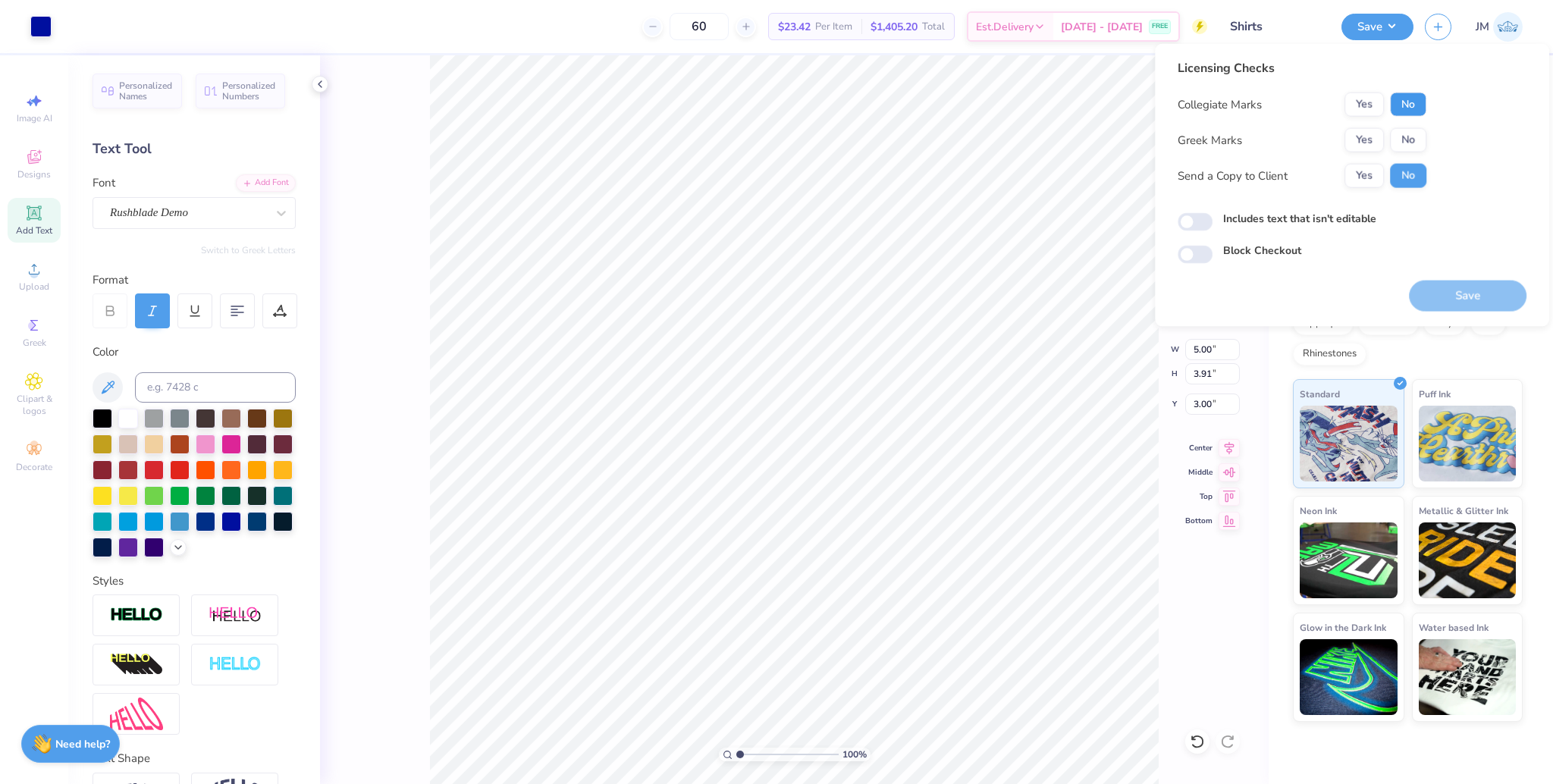
click at [1409, 102] on button "No" at bounding box center [1408, 104] width 36 height 24
click at [1353, 137] on button "Yes" at bounding box center [1364, 140] width 40 height 24
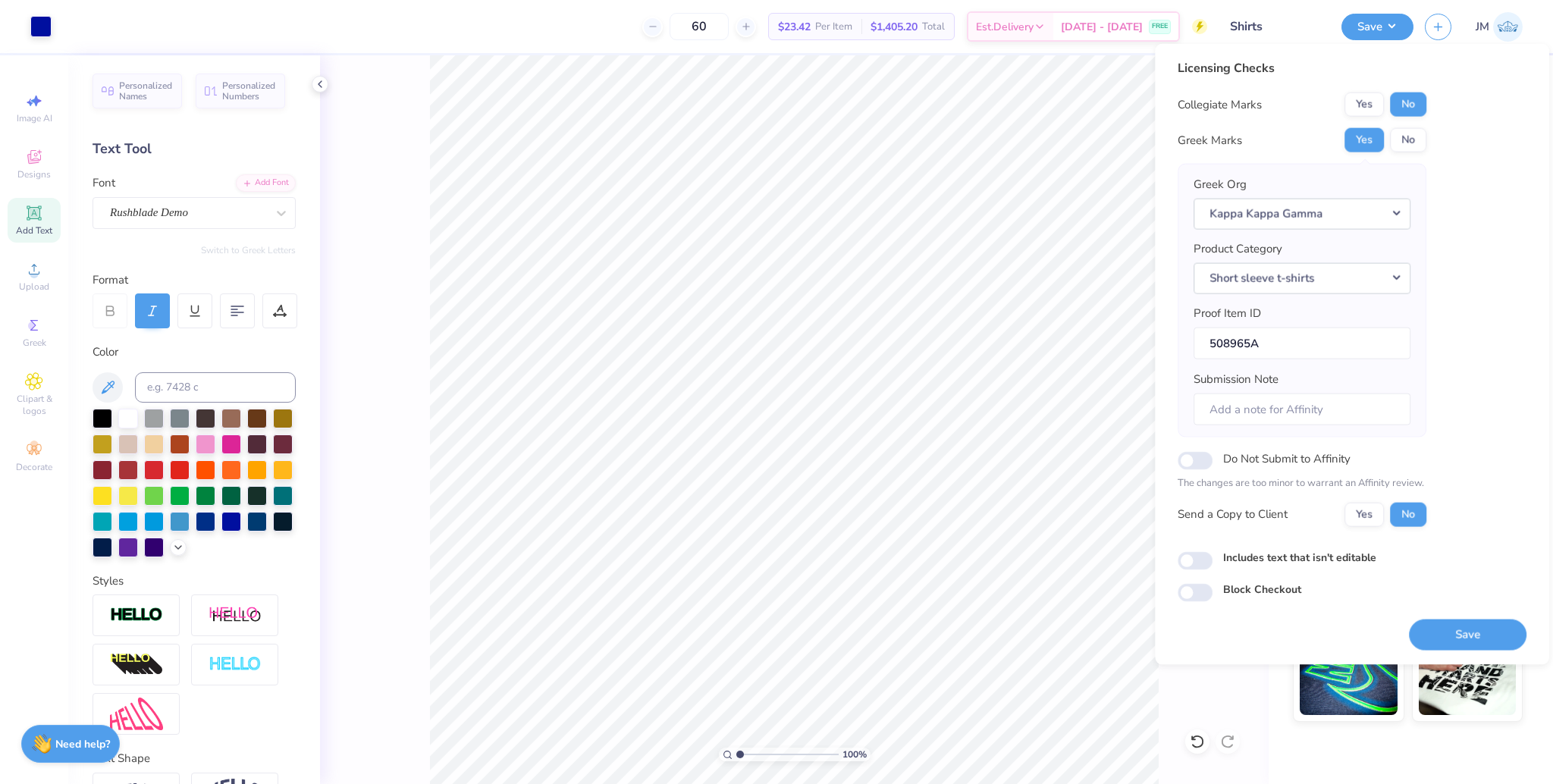
drag, startPoint x: 1469, startPoint y: 646, endPoint x: 1474, endPoint y: 630, distance: 16.8
click at [1469, 644] on button "Save" at bounding box center [1467, 634] width 118 height 32
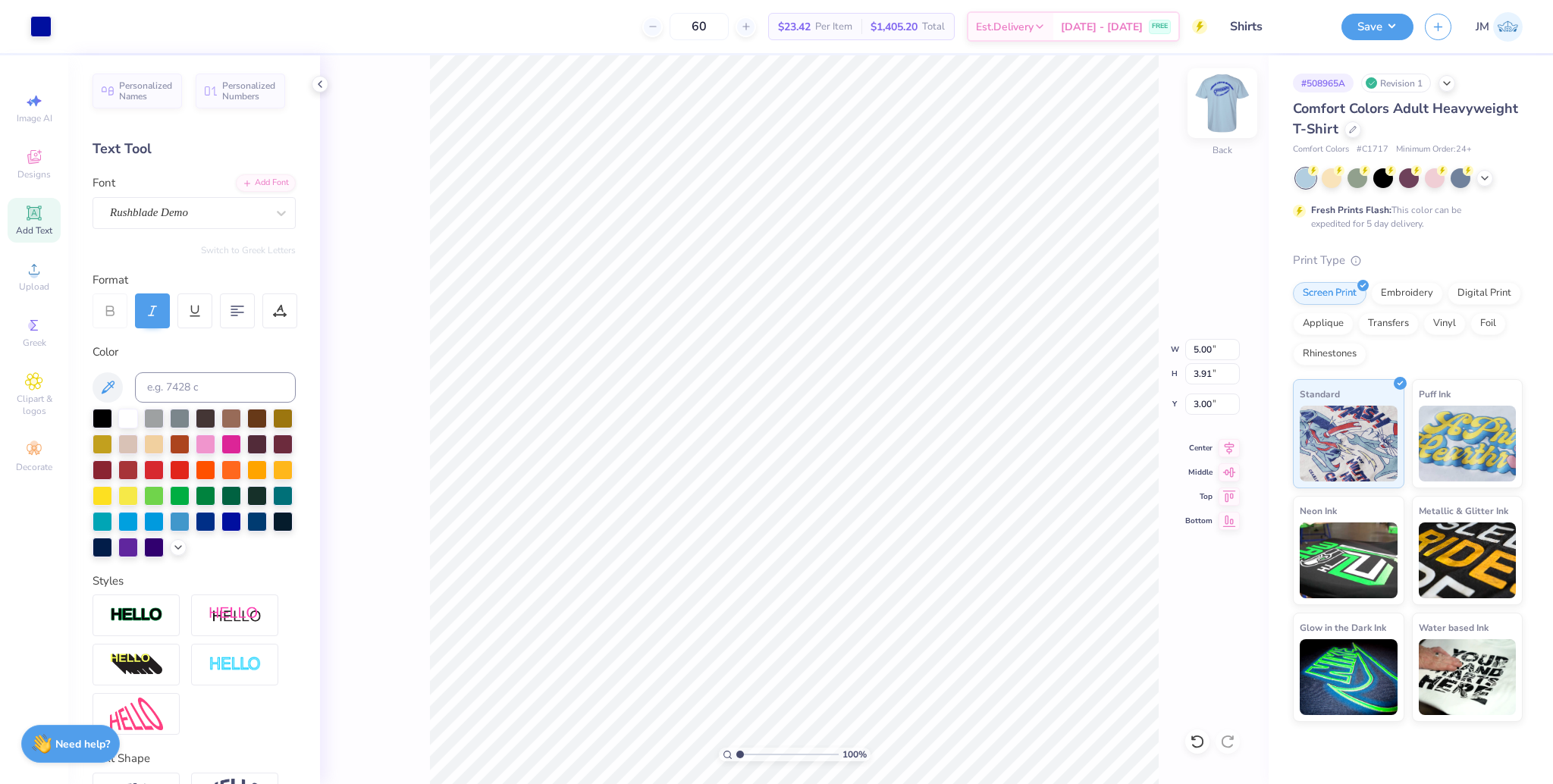
click at [1223, 90] on img at bounding box center [1222, 103] width 60 height 60
click at [1218, 108] on img at bounding box center [1222, 103] width 60 height 60
